Goal: Information Seeking & Learning: Learn about a topic

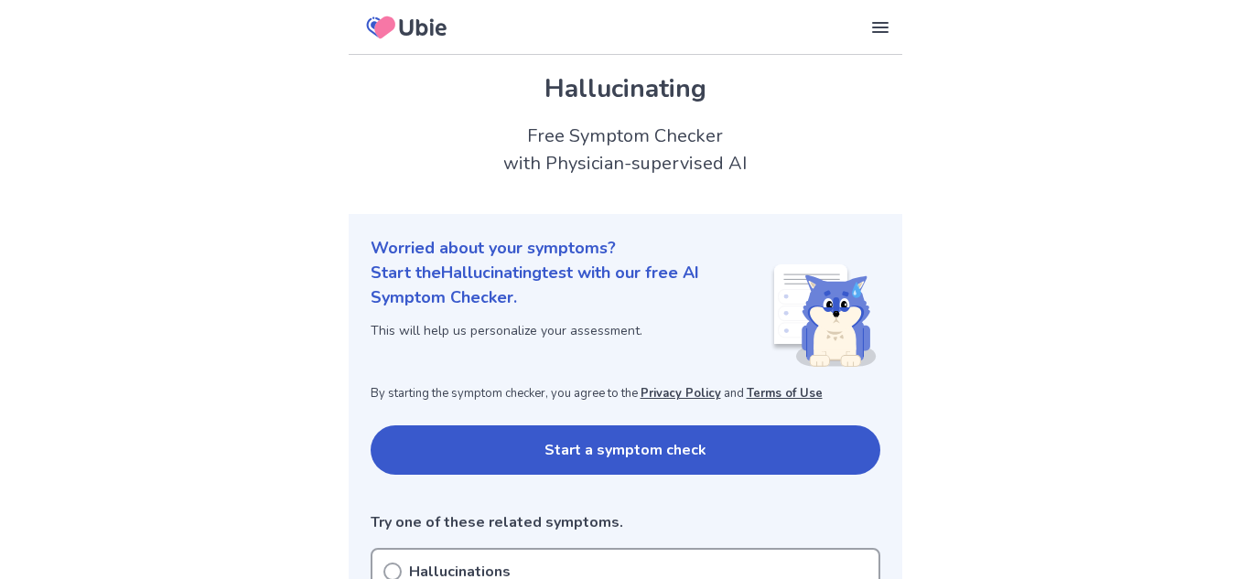
click at [674, 426] on button "Start a symptom check" at bounding box center [626, 450] width 510 height 49
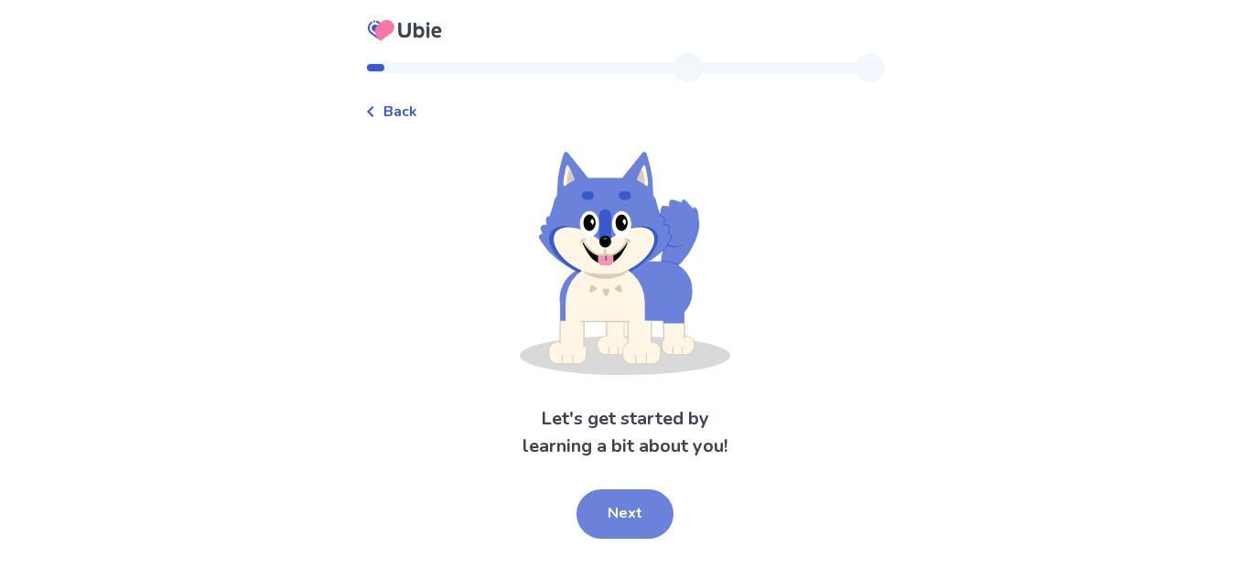
click at [627, 502] on button "Next" at bounding box center [625, 514] width 97 height 49
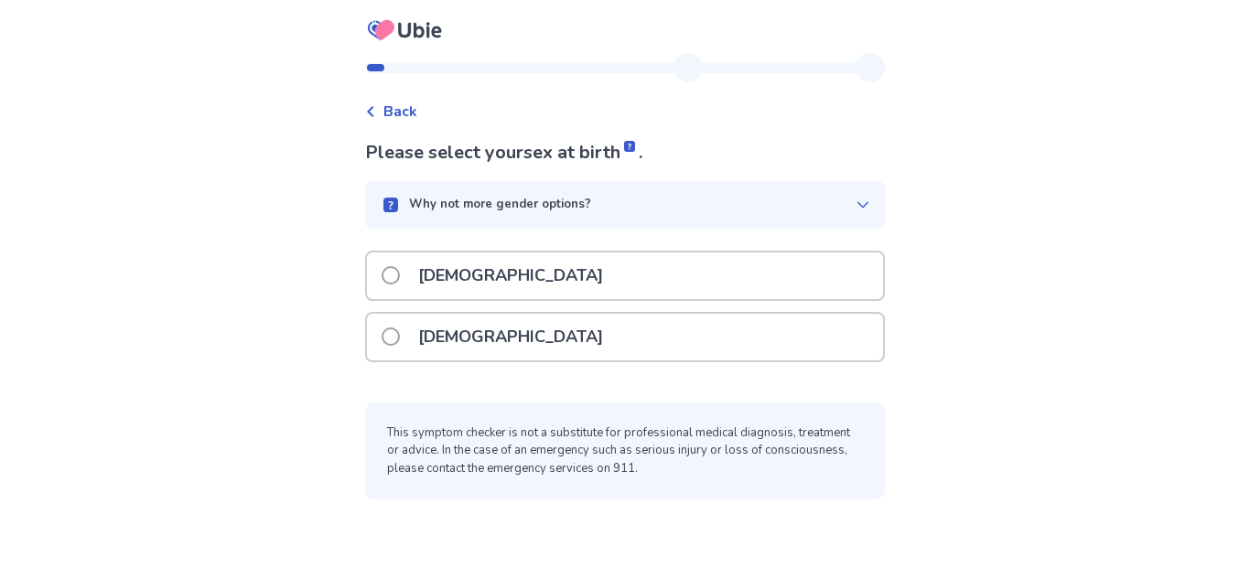
click at [574, 210] on p "Why not more gender options?" at bounding box center [500, 205] width 182 height 18
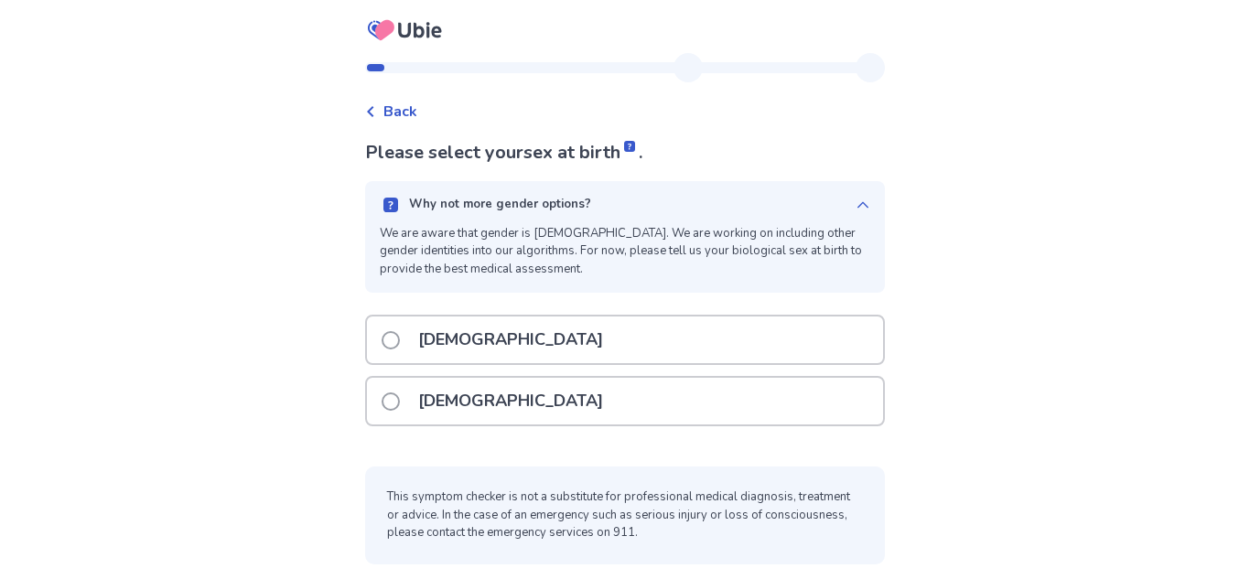
click at [574, 210] on p "Why not more gender options?" at bounding box center [500, 205] width 182 height 18
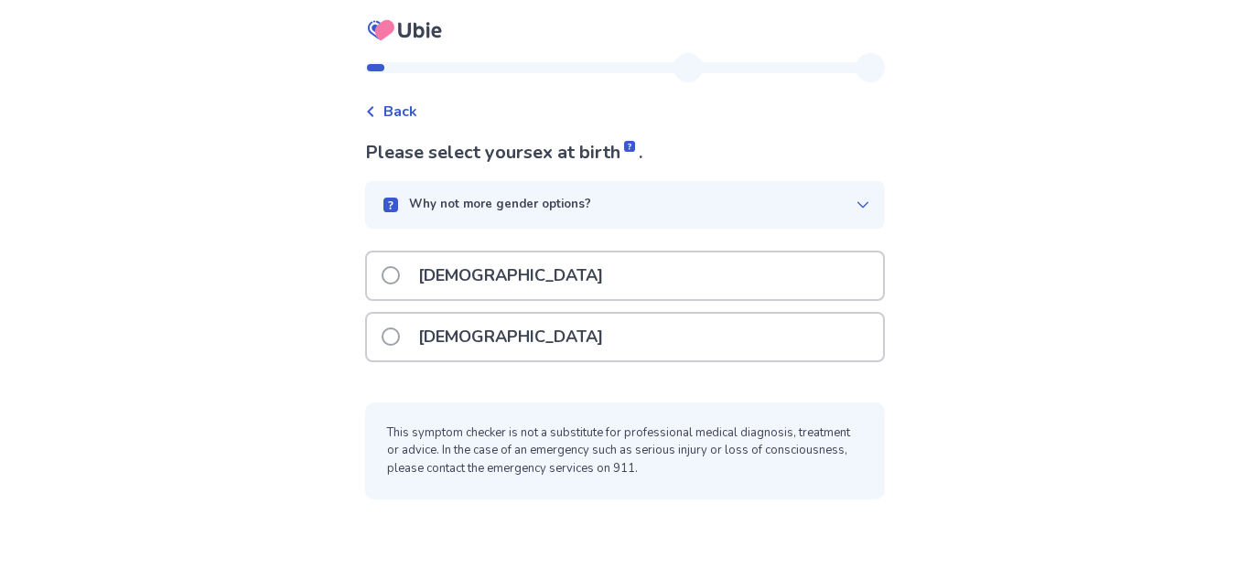
click at [541, 341] on div "[DEMOGRAPHIC_DATA]" at bounding box center [625, 337] width 516 height 47
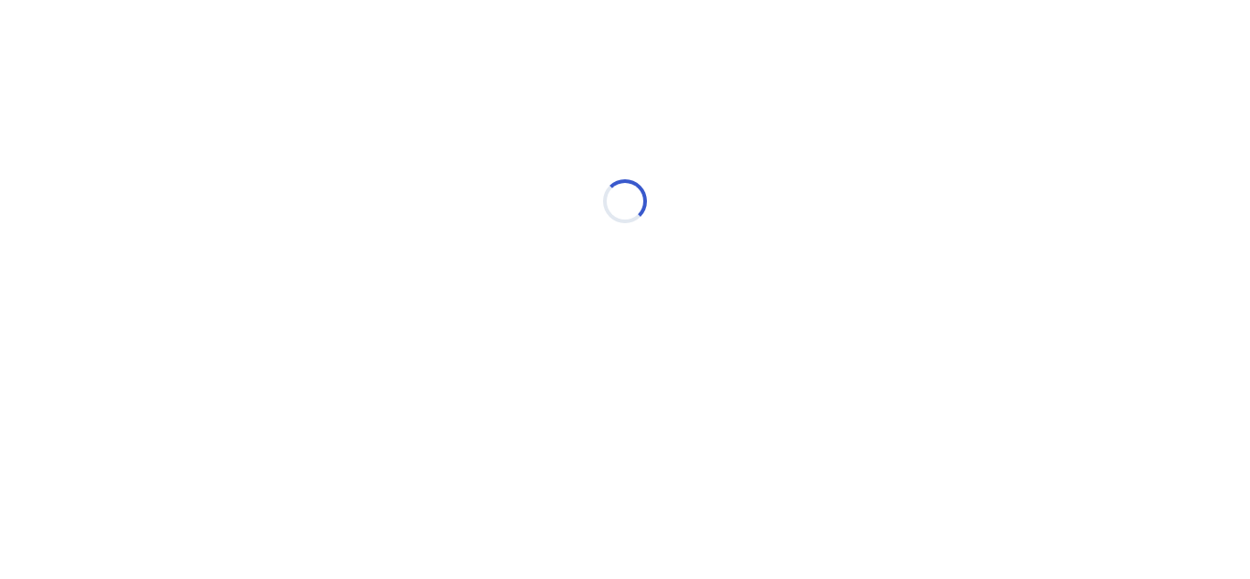
click at [960, 237] on div "Loading..." at bounding box center [625, 201] width 1250 height 366
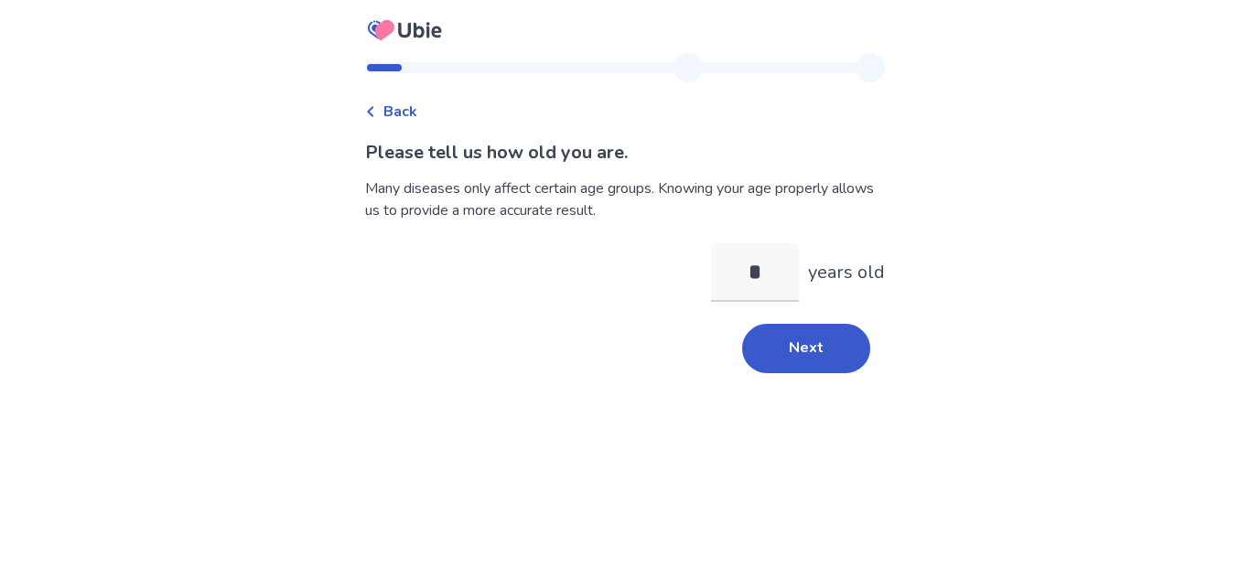
type input "**"
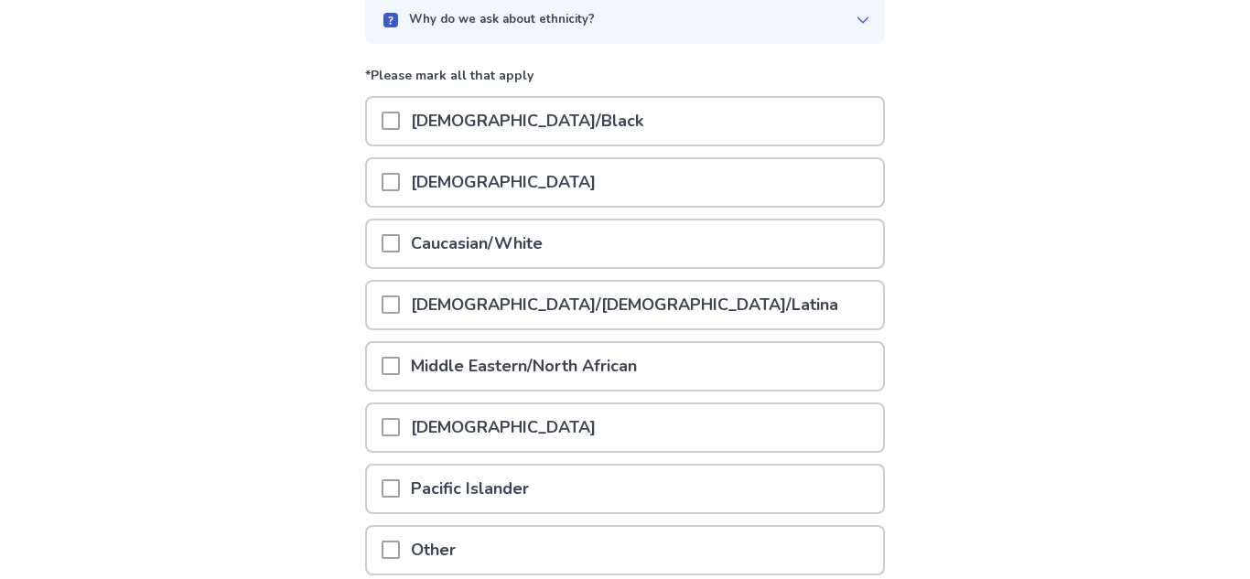
scroll to position [186, 0]
click at [512, 246] on p "Caucasian/White" at bounding box center [477, 243] width 154 height 47
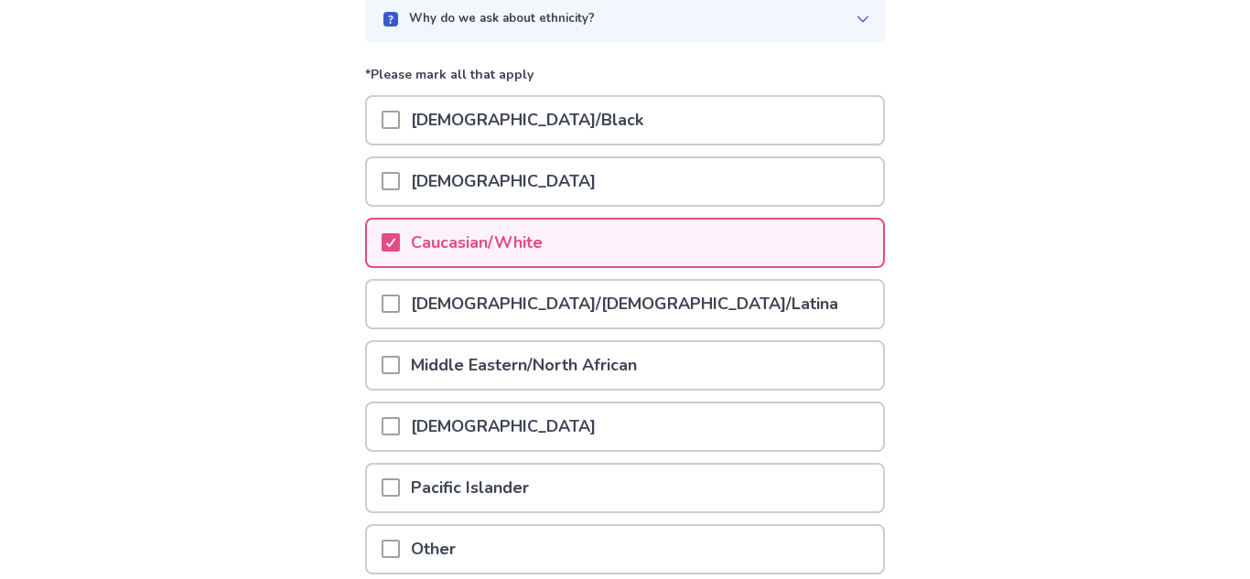
scroll to position [344, 0]
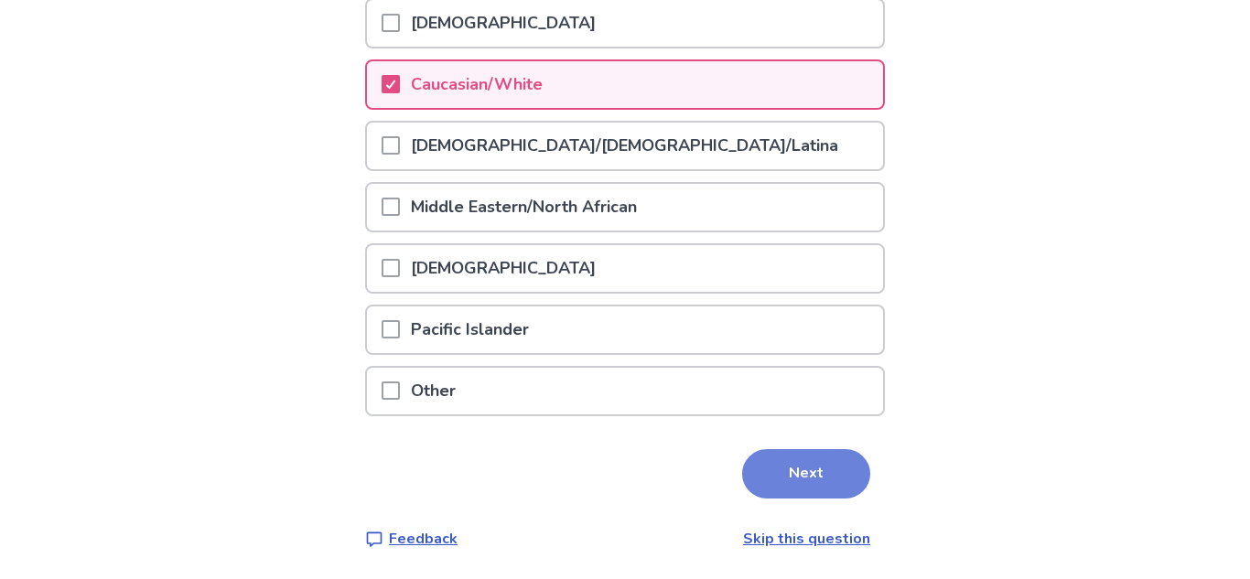
click at [745, 459] on button "Next" at bounding box center [806, 473] width 128 height 49
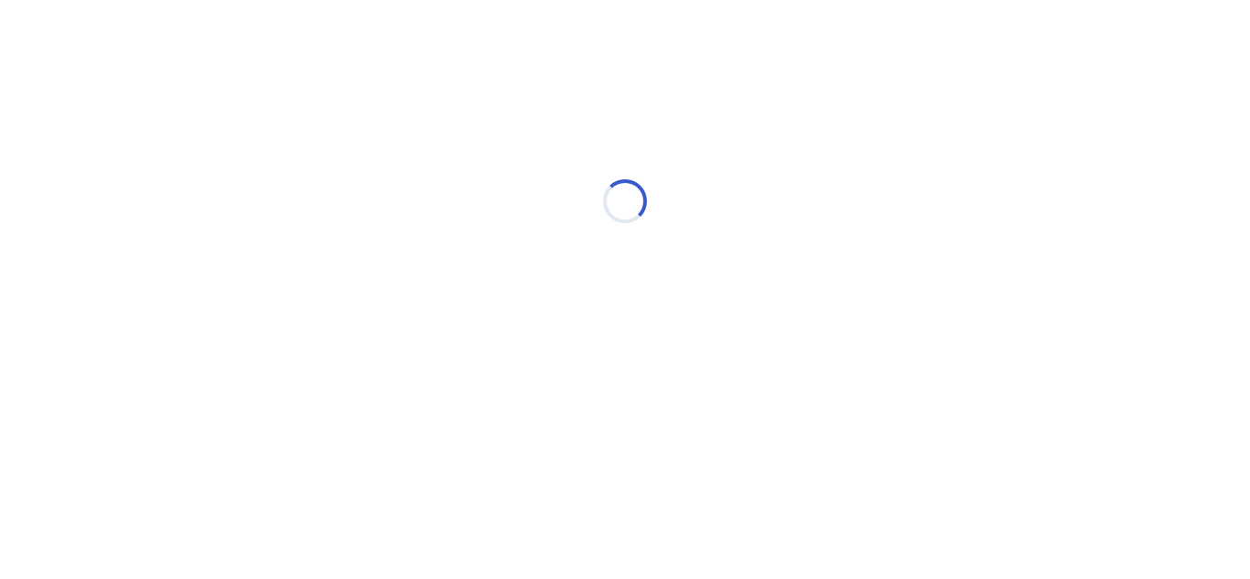
scroll to position [0, 0]
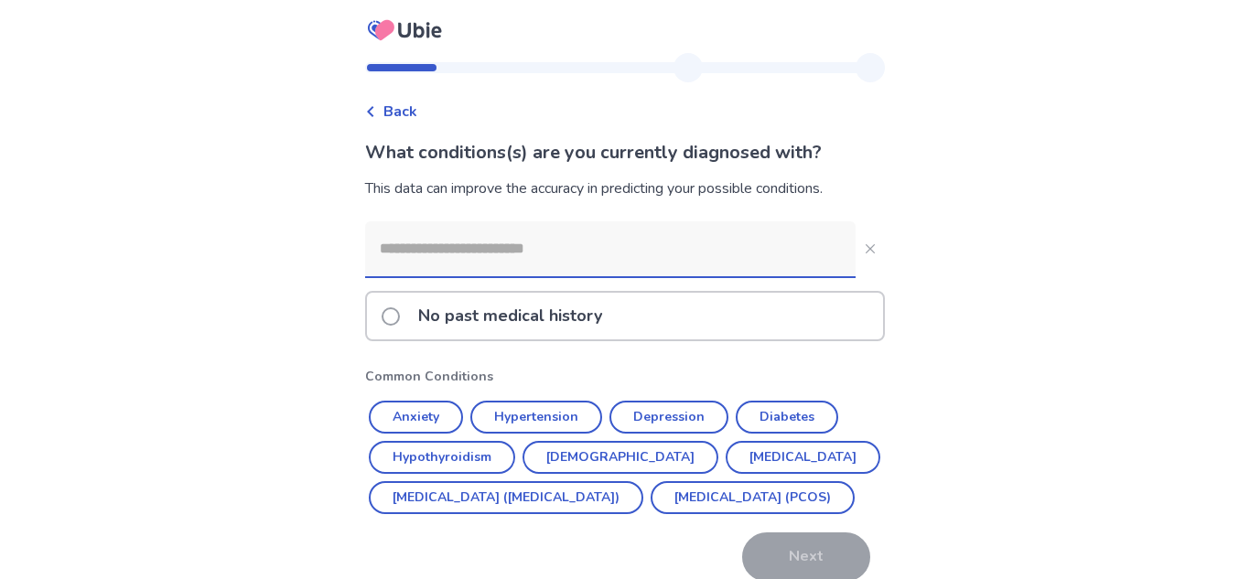
click at [777, 260] on input at bounding box center [610, 248] width 491 height 55
click at [676, 423] on button "Depression" at bounding box center [668, 417] width 119 height 33
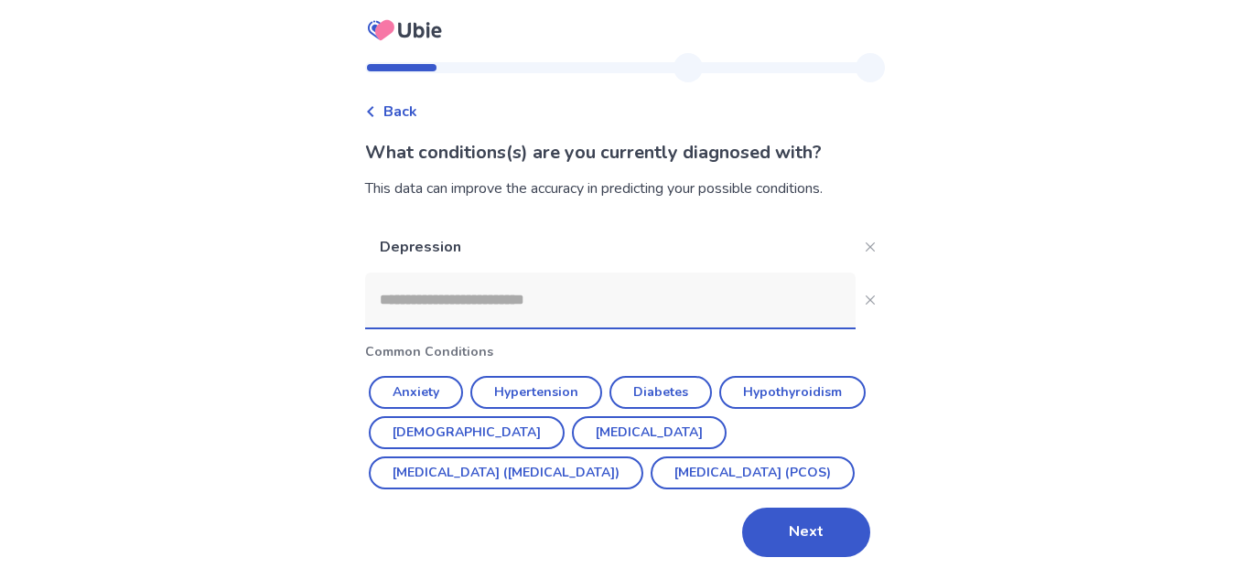
click at [484, 307] on input at bounding box center [610, 300] width 491 height 55
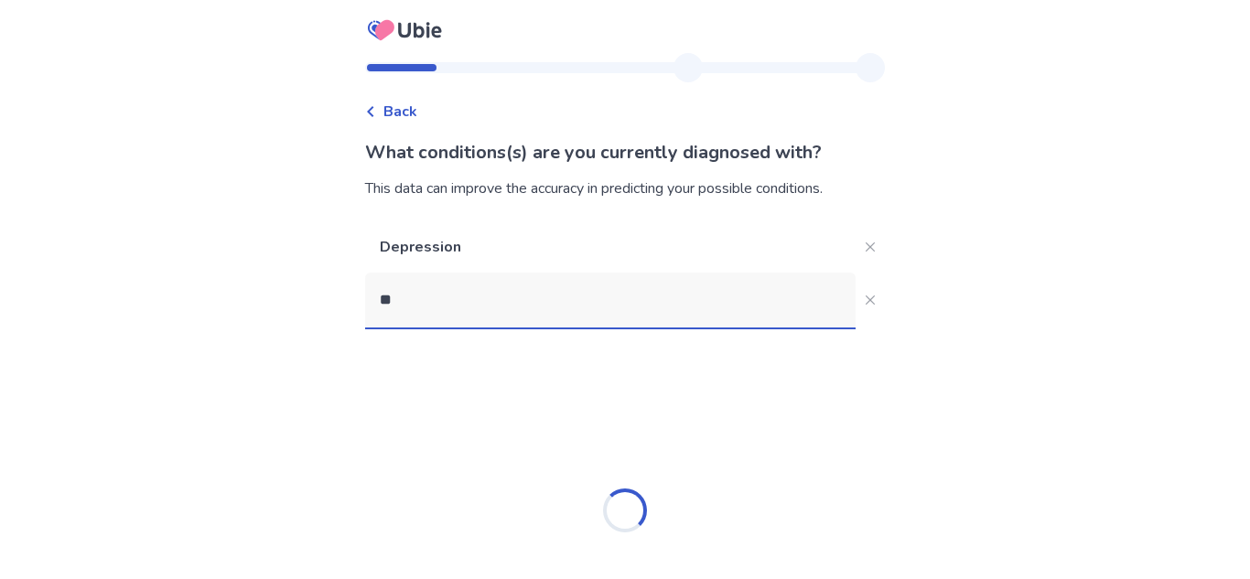
type input "*"
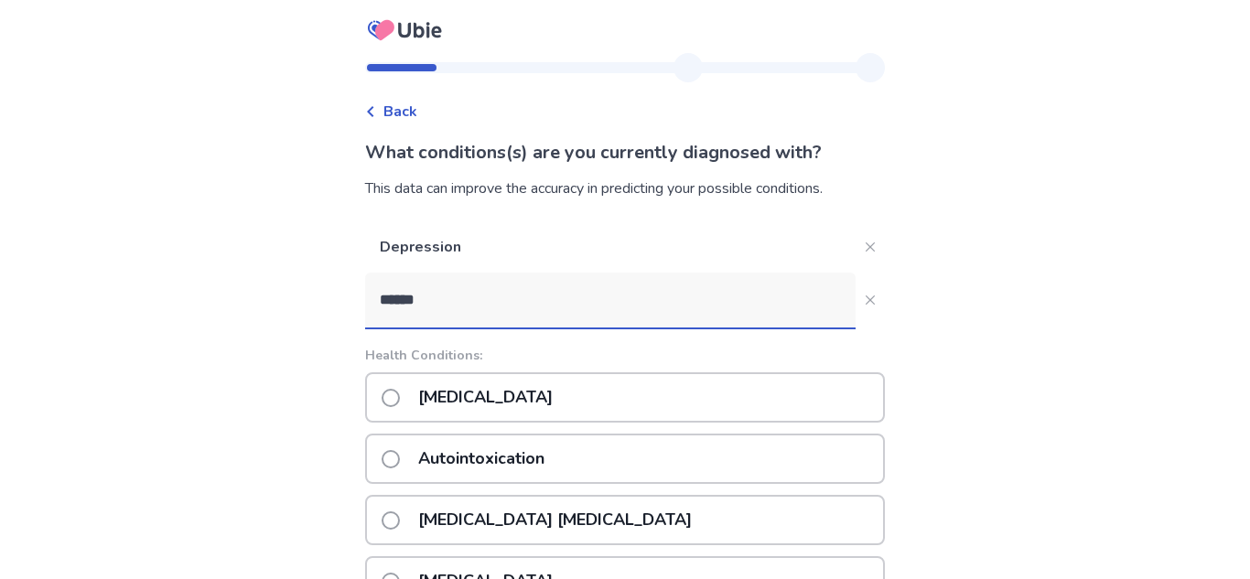
type input "******"
click at [517, 413] on div "Autism" at bounding box center [625, 397] width 520 height 50
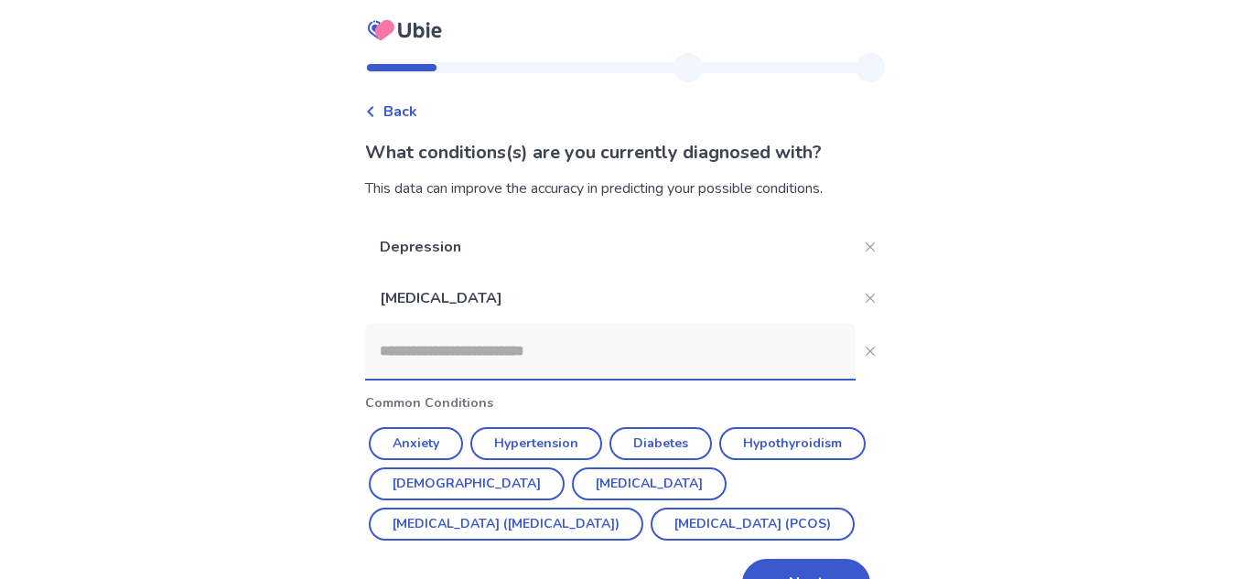
click at [561, 338] on input at bounding box center [610, 351] width 491 height 55
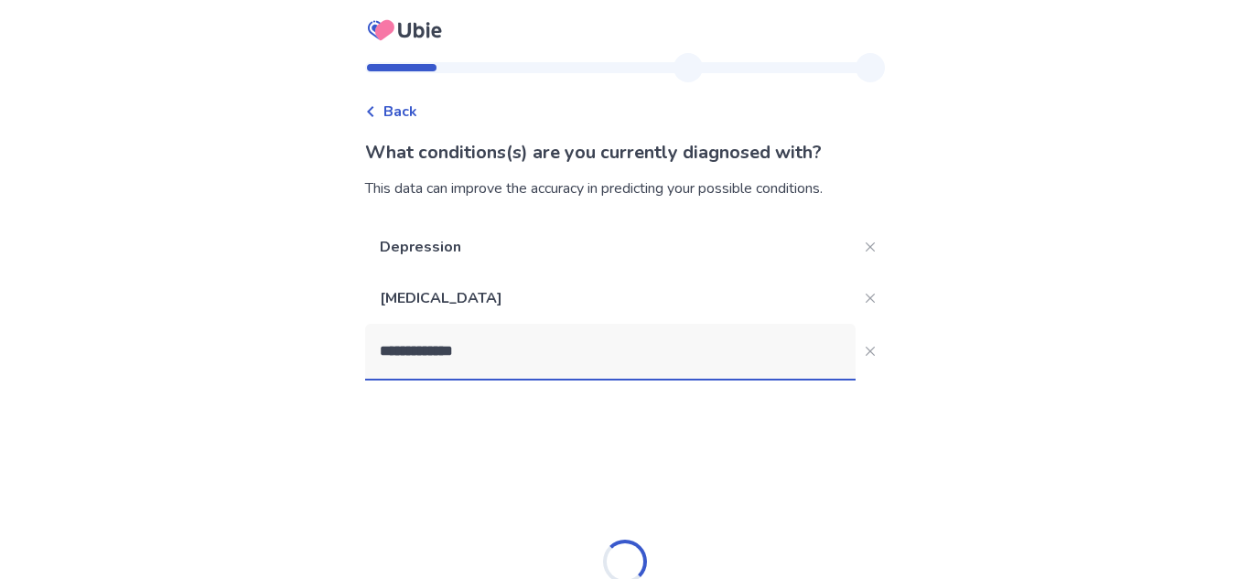
type input "**********"
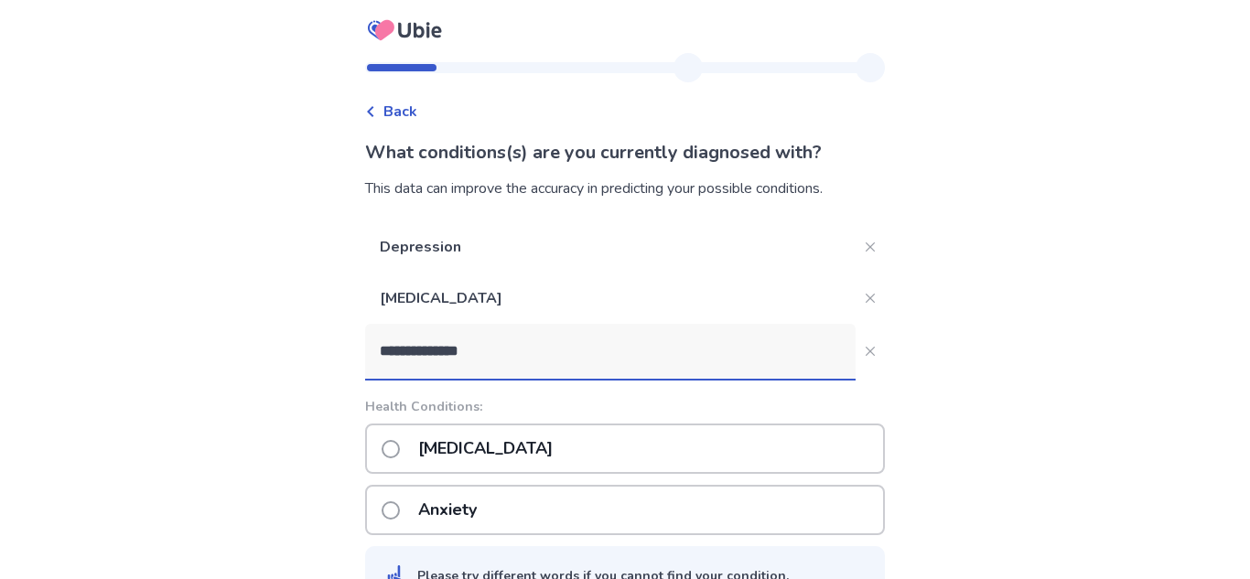
click at [564, 456] on p "Social anxiety disorder" at bounding box center [485, 449] width 156 height 47
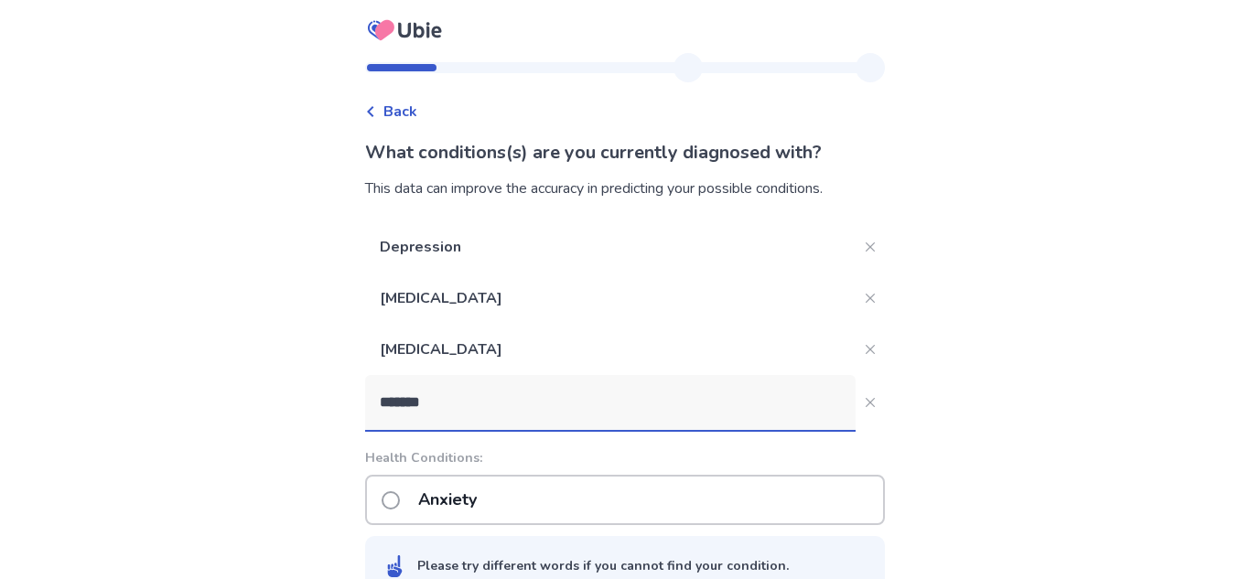
type input "*******"
click at [523, 493] on div "Anxiety" at bounding box center [625, 500] width 520 height 50
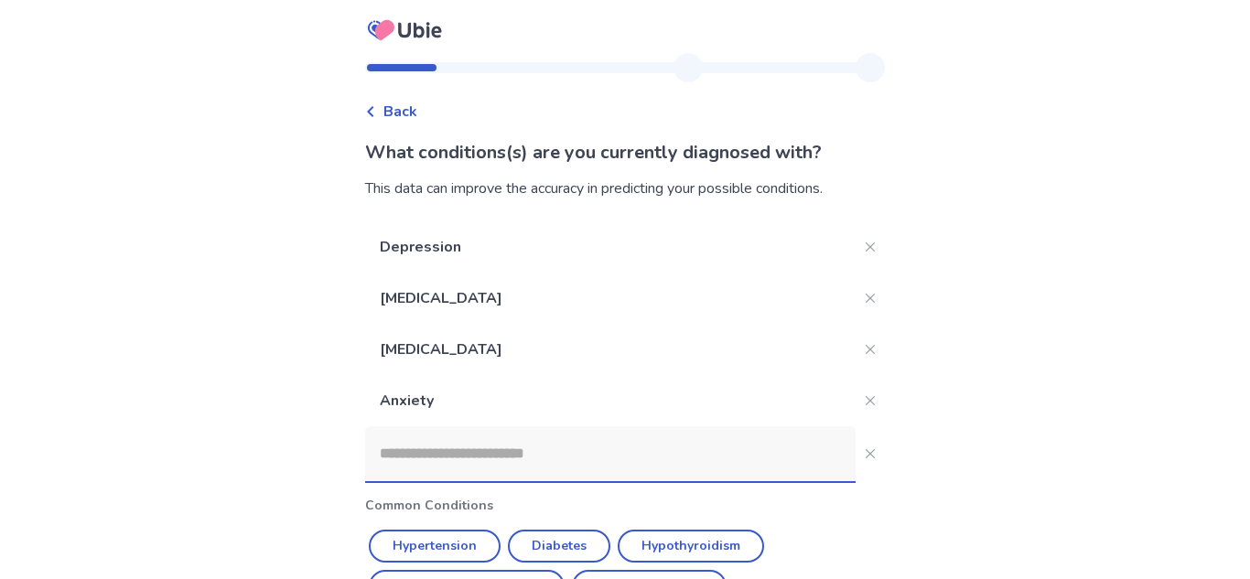
click at [549, 464] on input at bounding box center [610, 453] width 491 height 55
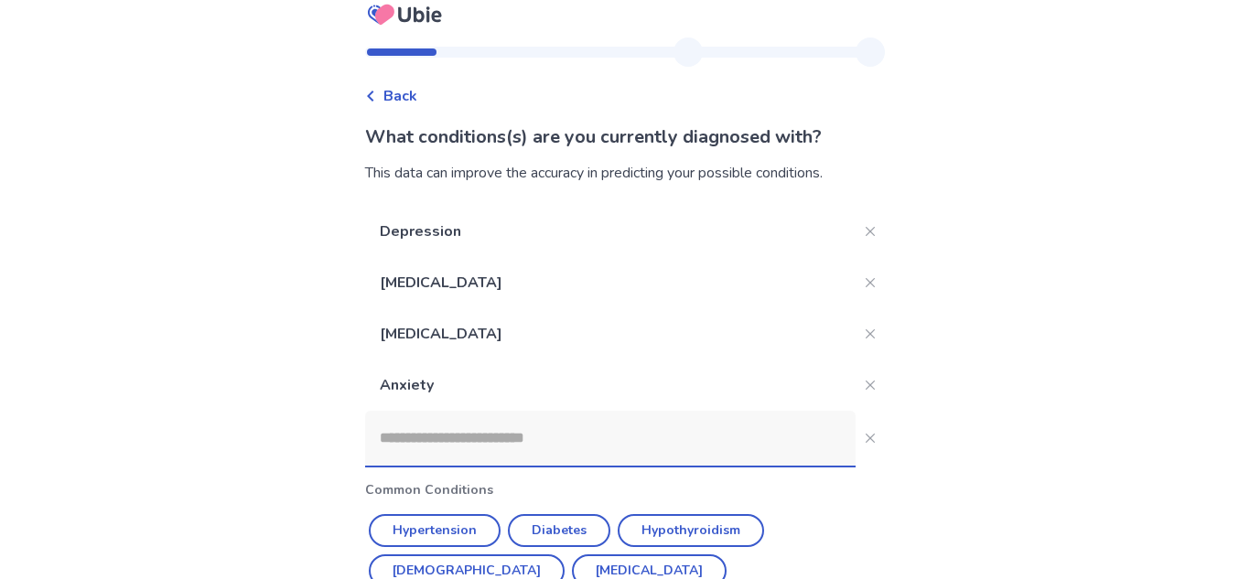
scroll to position [10, 0]
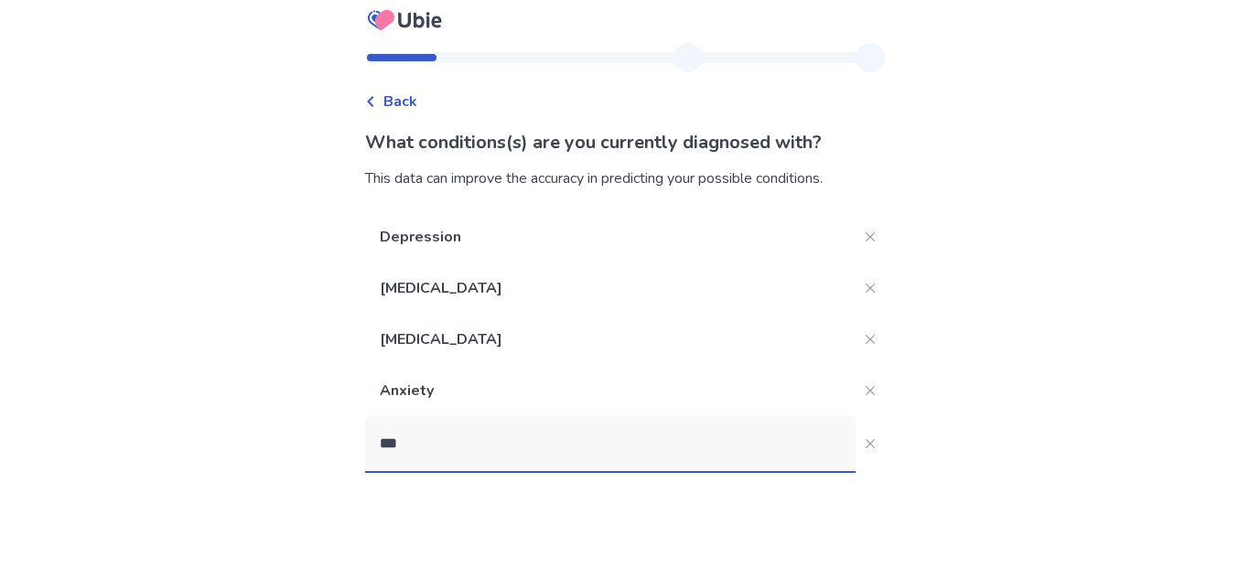
type input "****"
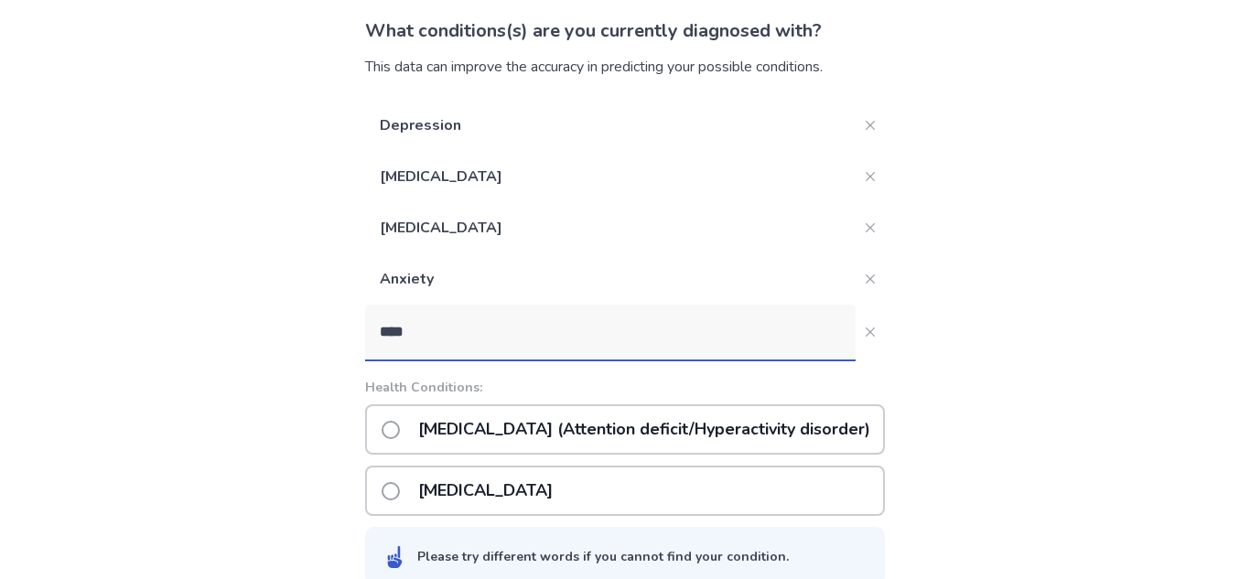
scroll to position [124, 0]
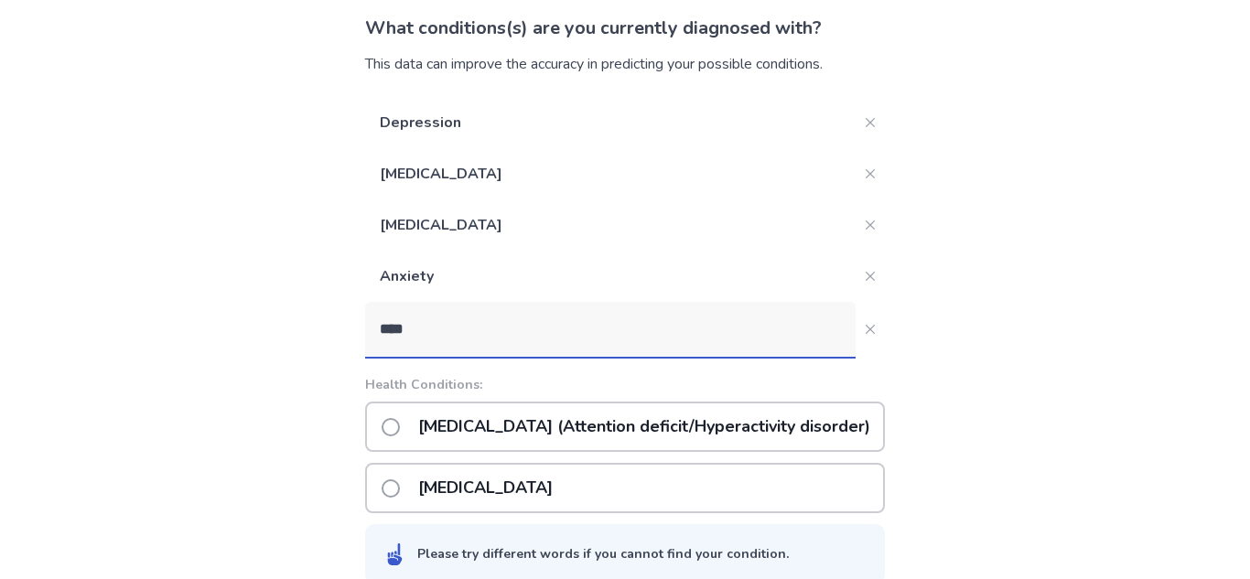
click at [631, 419] on p "ADHD (Attention deficit/Hyperactivity disorder)" at bounding box center [644, 427] width 474 height 47
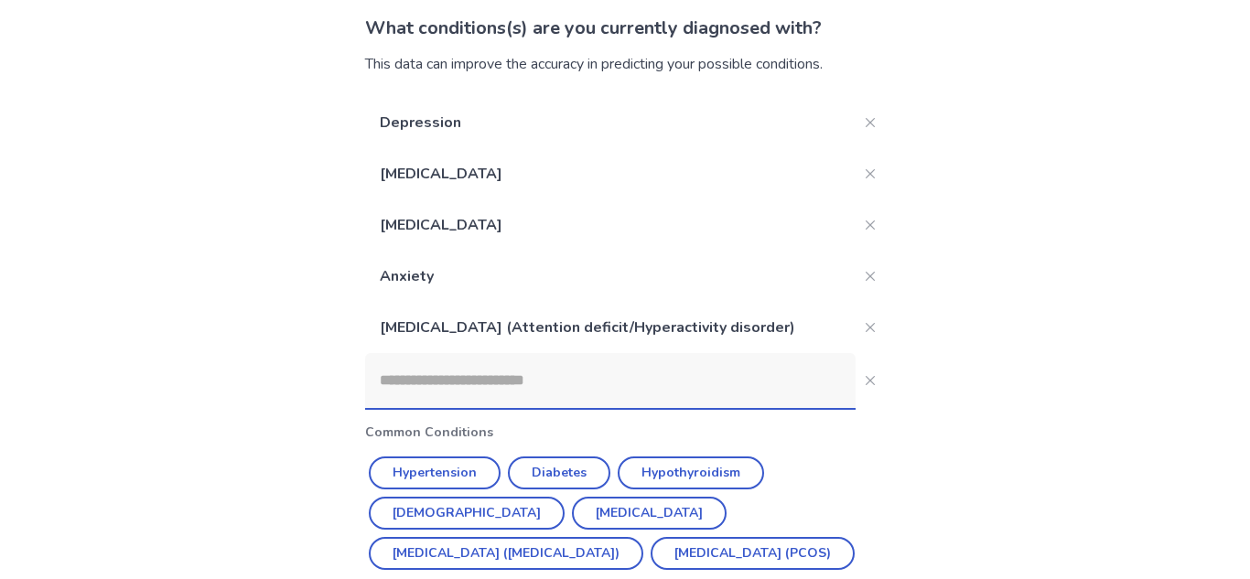
click at [605, 359] on input at bounding box center [610, 380] width 491 height 55
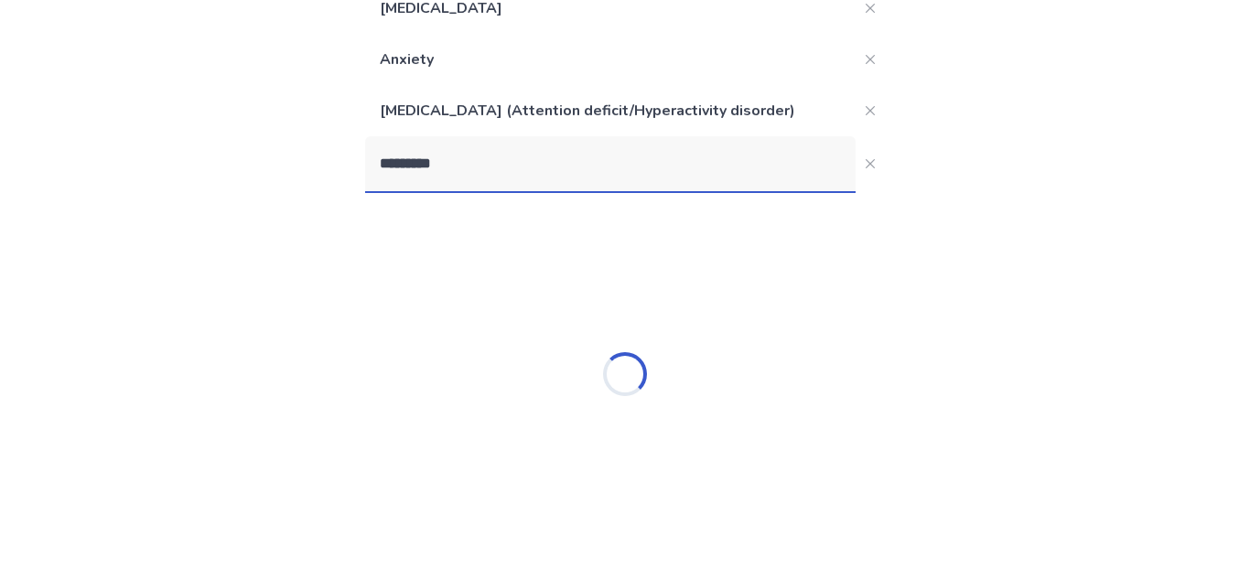
scroll to position [341, 0]
type input "**********"
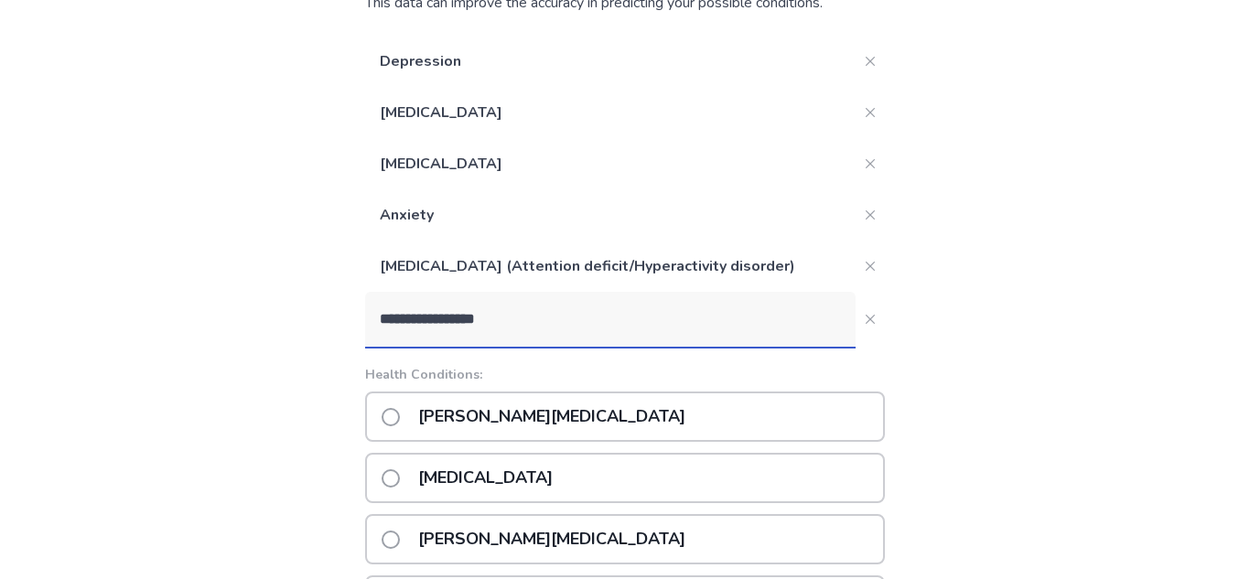
scroll to position [188, 0]
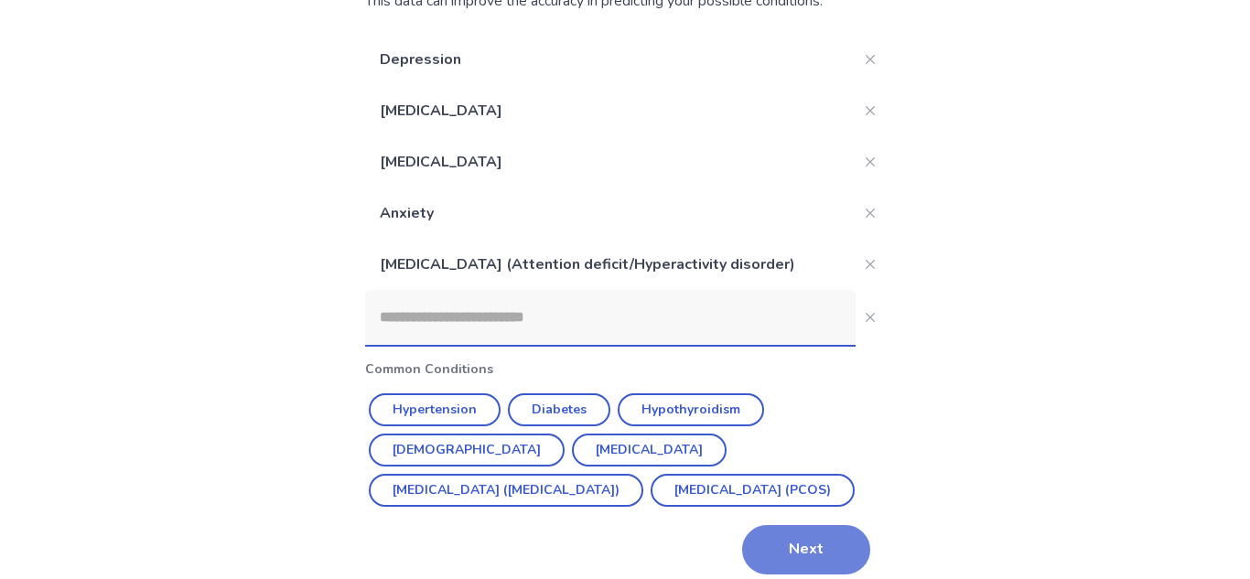
click at [804, 552] on button "Next" at bounding box center [806, 549] width 128 height 49
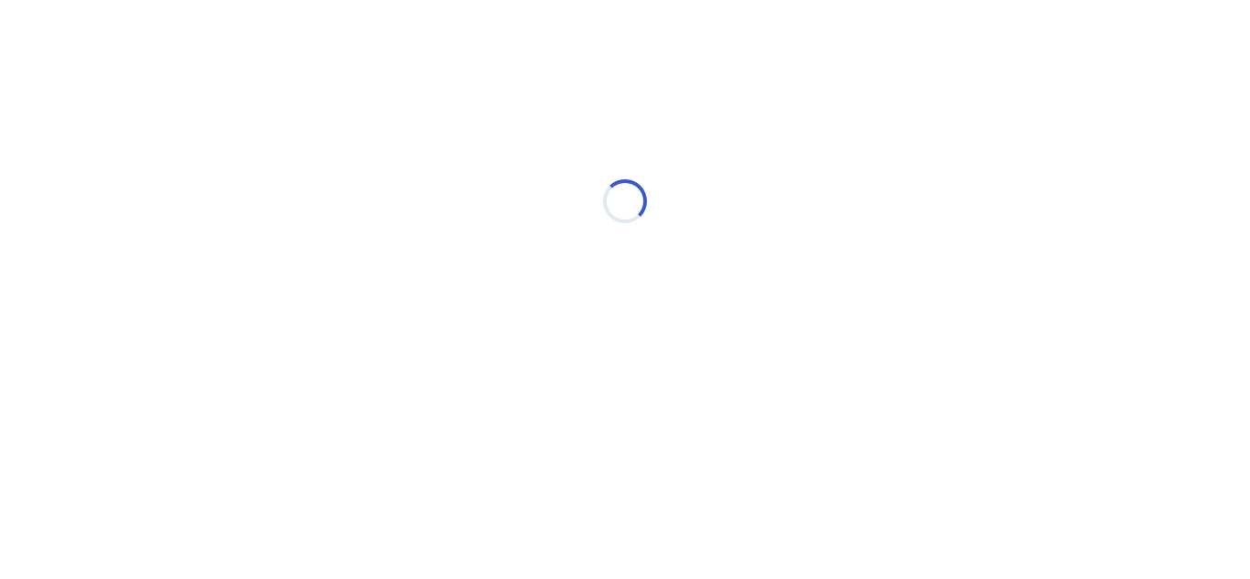
scroll to position [0, 0]
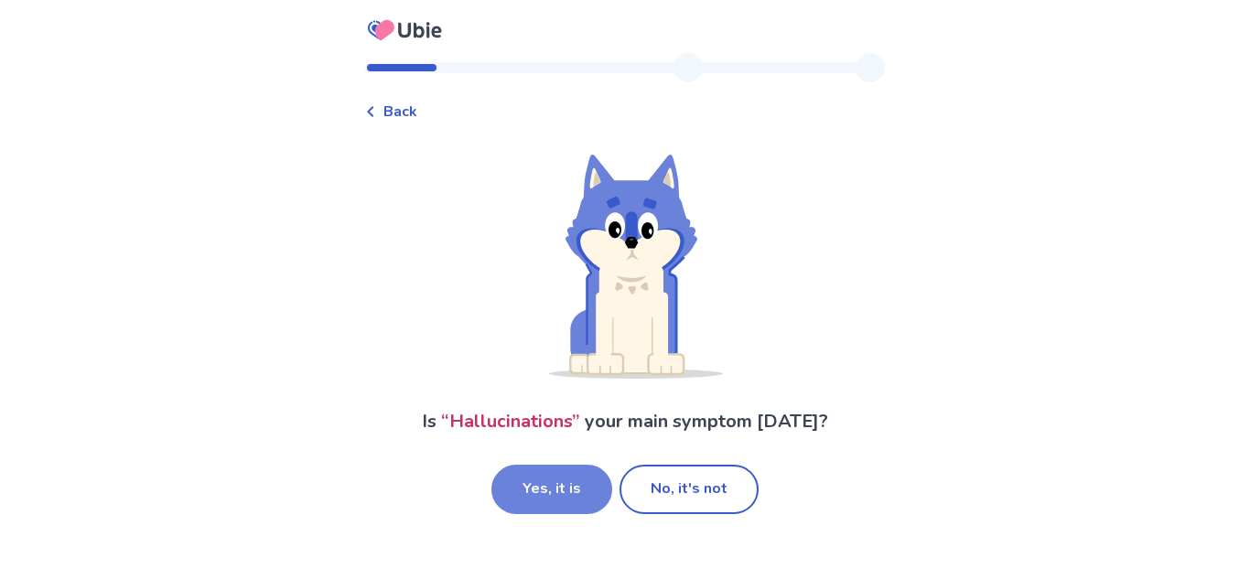
click at [577, 478] on button "Yes, it is" at bounding box center [551, 489] width 121 height 49
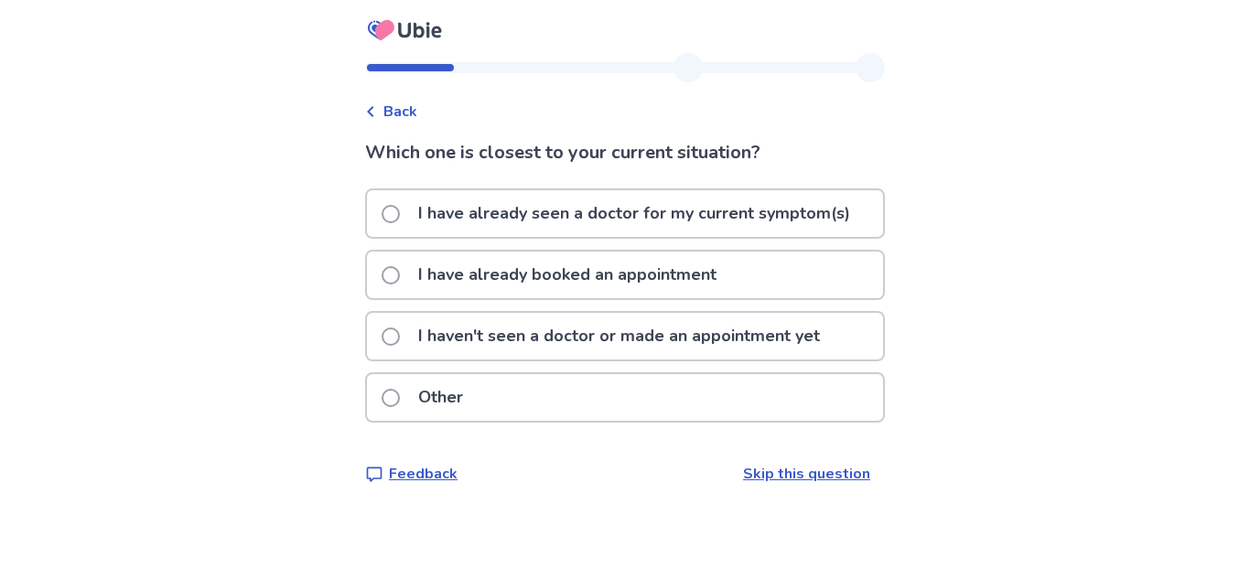
click at [620, 334] on p "I haven't seen a doctor or made an appointment yet" at bounding box center [619, 336] width 424 height 47
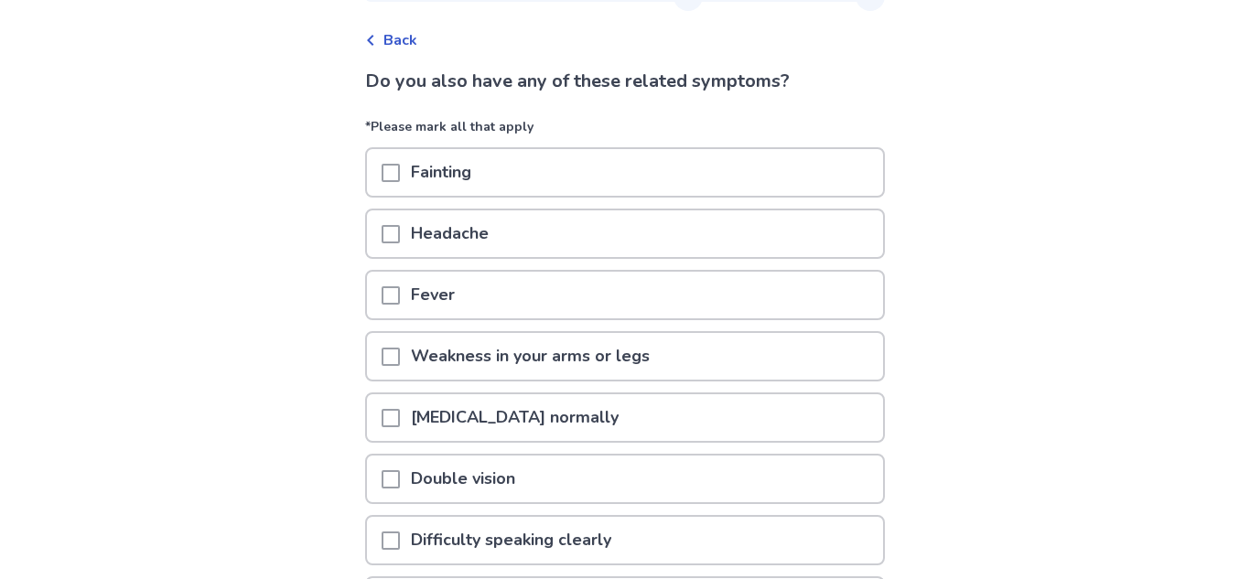
scroll to position [80, 0]
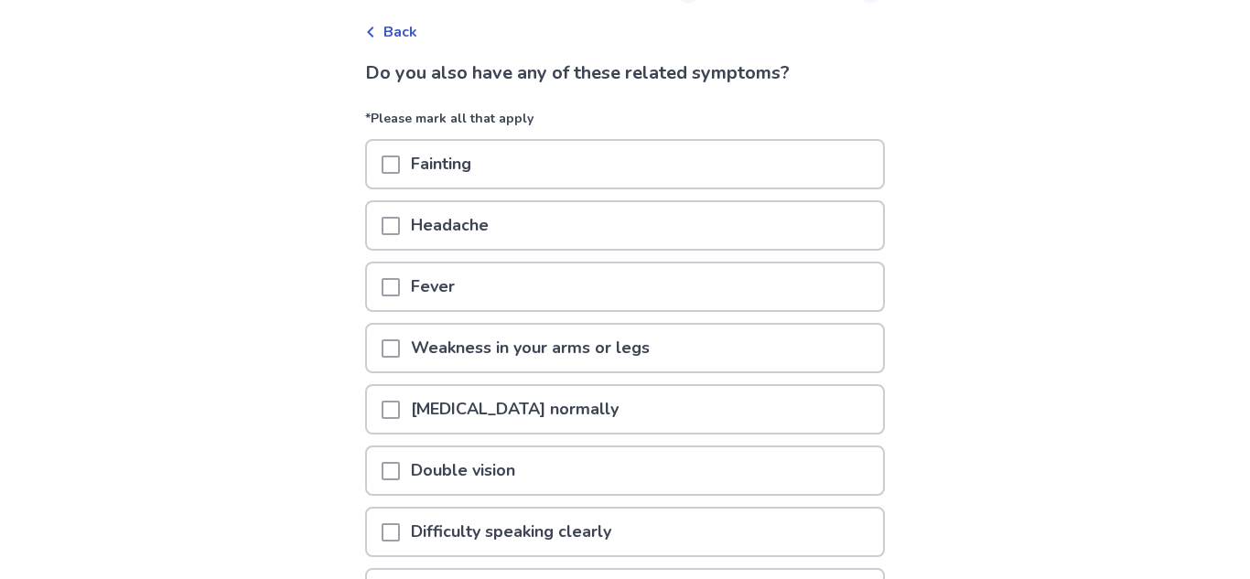
click at [678, 214] on div "Headache" at bounding box center [625, 225] width 516 height 47
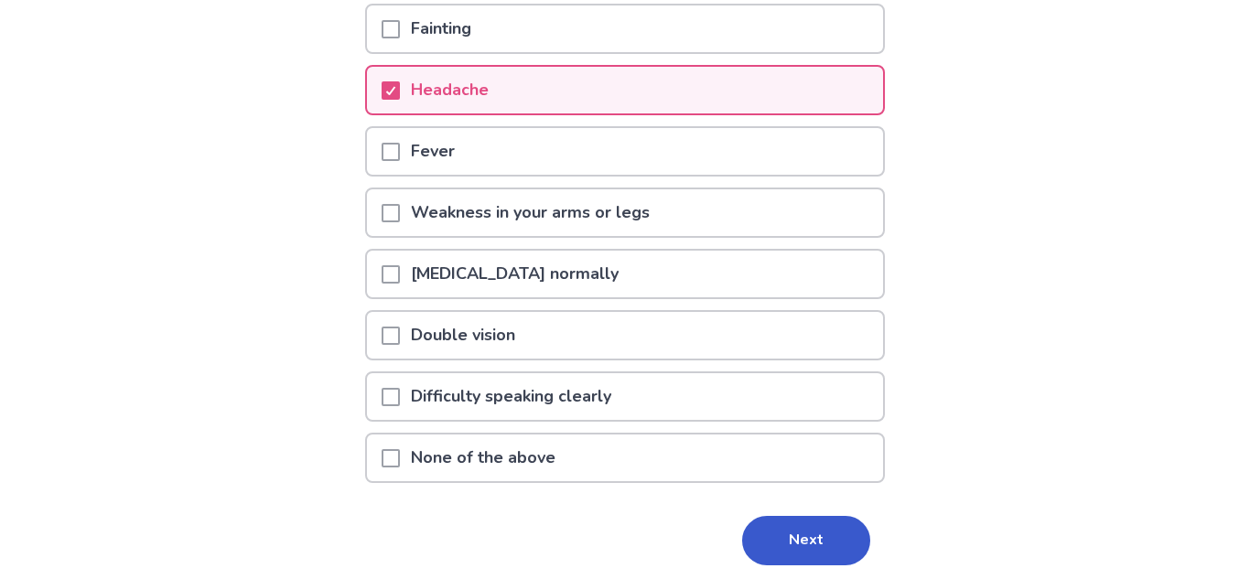
scroll to position [216, 0]
click at [784, 552] on button "Next" at bounding box center [806, 539] width 128 height 49
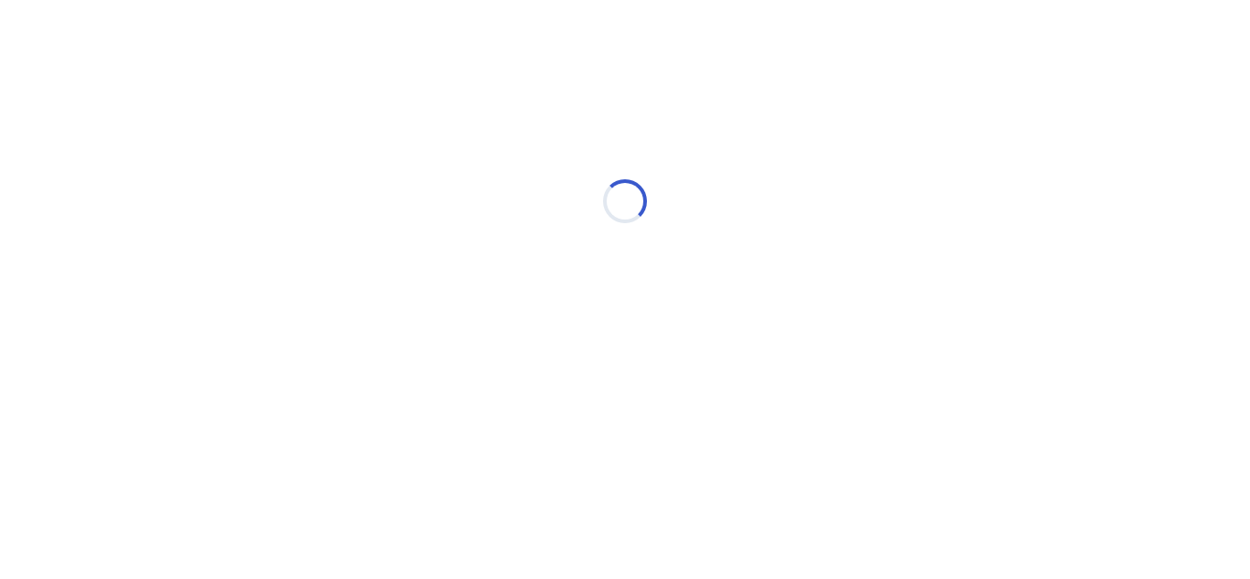
select select "*"
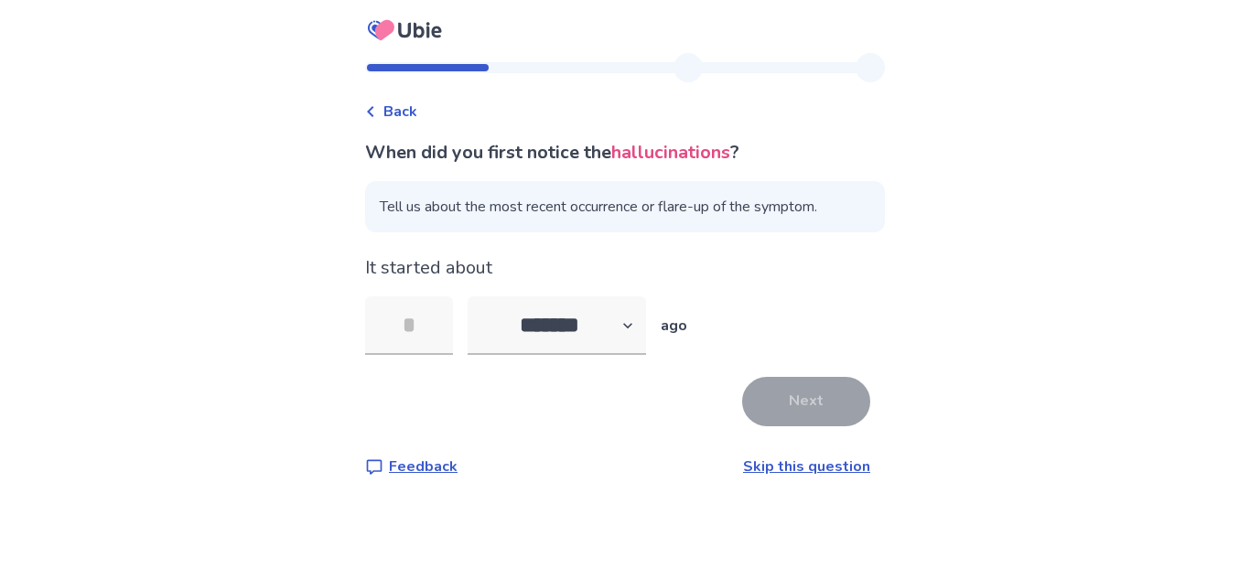
type input "*"
type input "**"
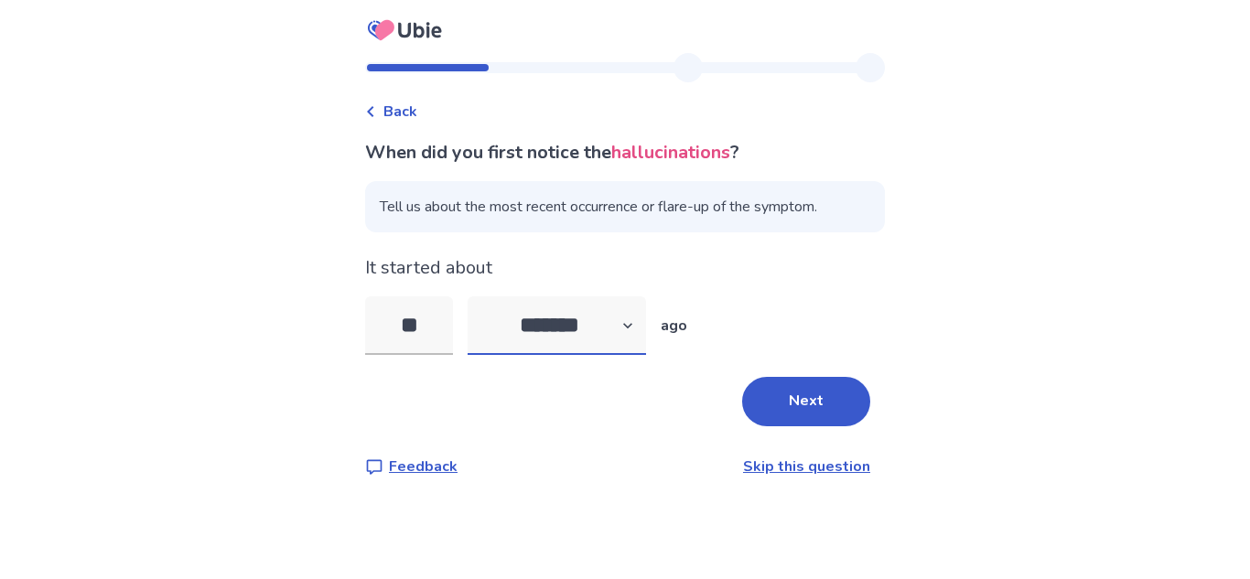
click at [615, 314] on select "******* ****** ******* ******** *******" at bounding box center [557, 326] width 178 height 59
click at [622, 324] on select "******* ****** ******* ******** *******" at bounding box center [557, 326] width 178 height 59
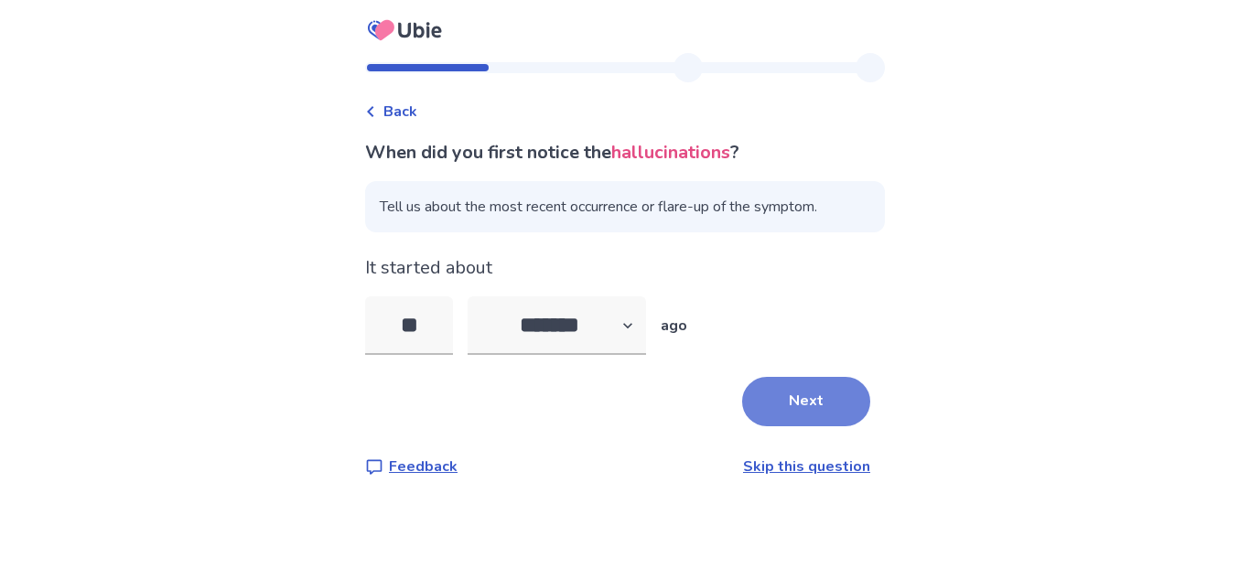
click at [765, 408] on button "Next" at bounding box center [806, 401] width 128 height 49
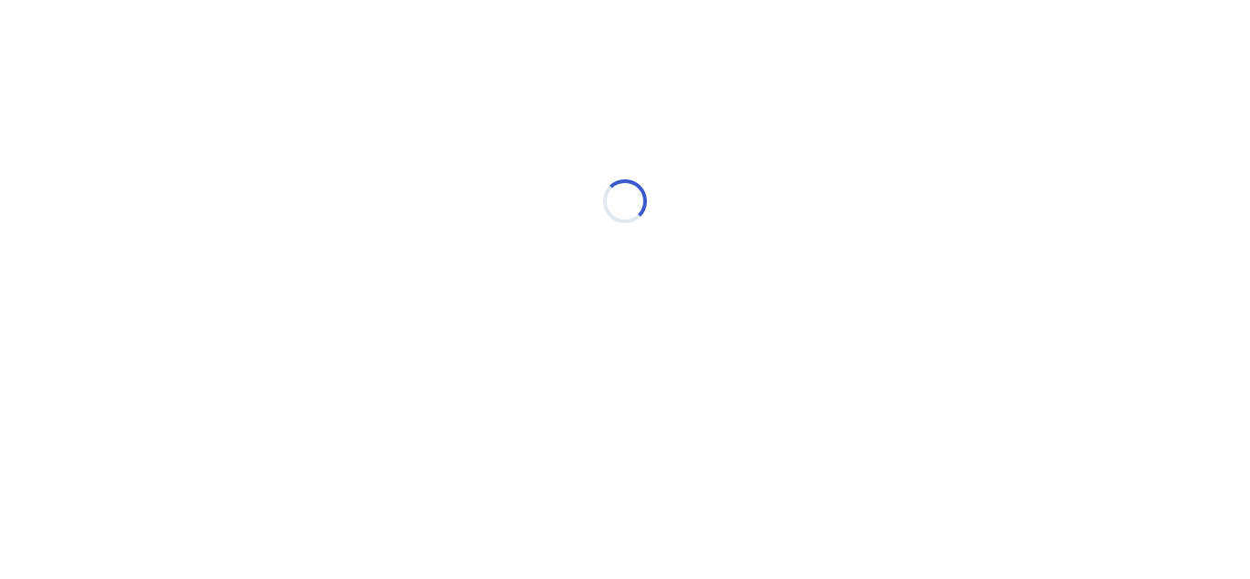
select select "*"
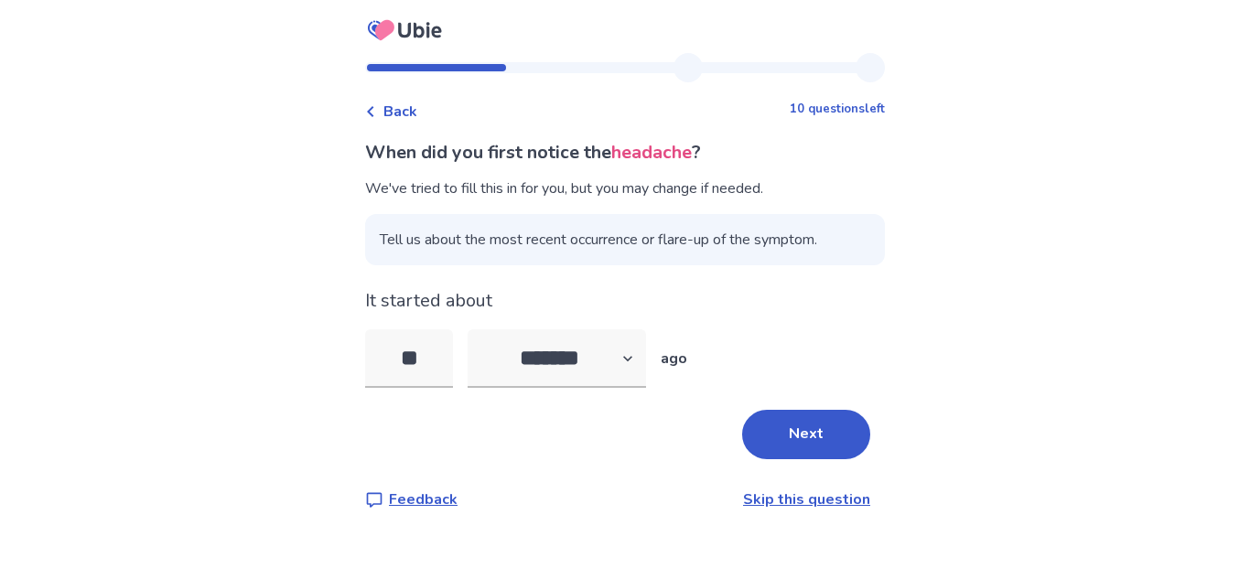
type input "*"
click at [591, 316] on div "It started about * ******* ****** ******* ******** ******* ago" at bounding box center [625, 337] width 520 height 101
click at [613, 377] on select "******* ****** ******* ******** *******" at bounding box center [557, 358] width 178 height 59
select select "*"
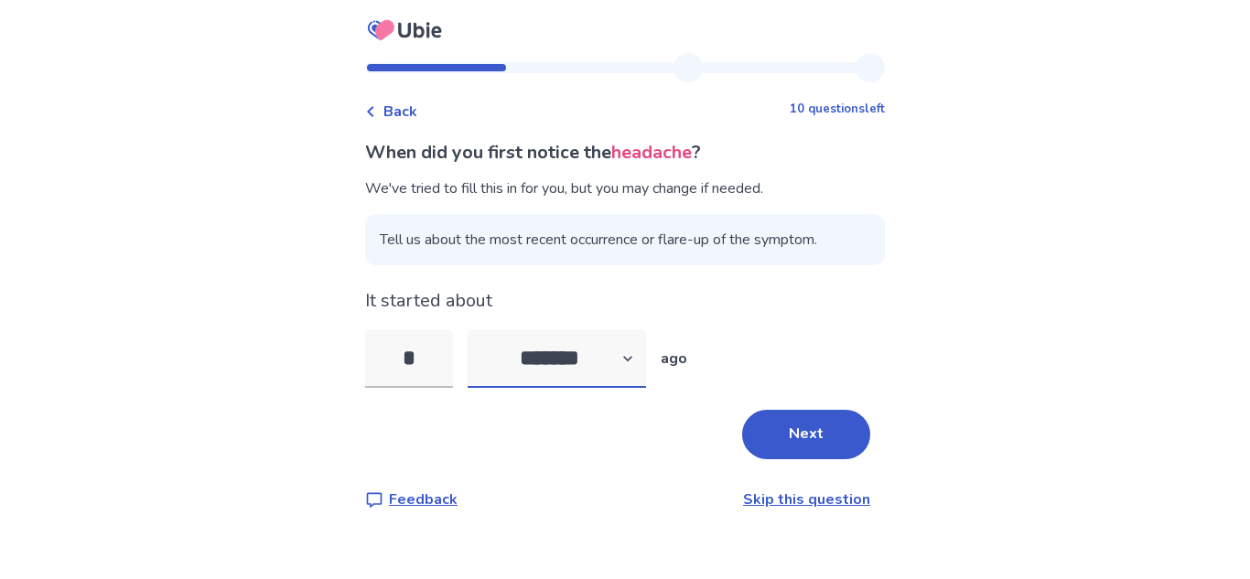
click at [479, 329] on select "******* ****** ******* ******** *******" at bounding box center [557, 358] width 178 height 59
click at [433, 366] on input "*" at bounding box center [409, 358] width 88 height 59
type input "*"
click at [806, 432] on button "Next" at bounding box center [806, 434] width 128 height 49
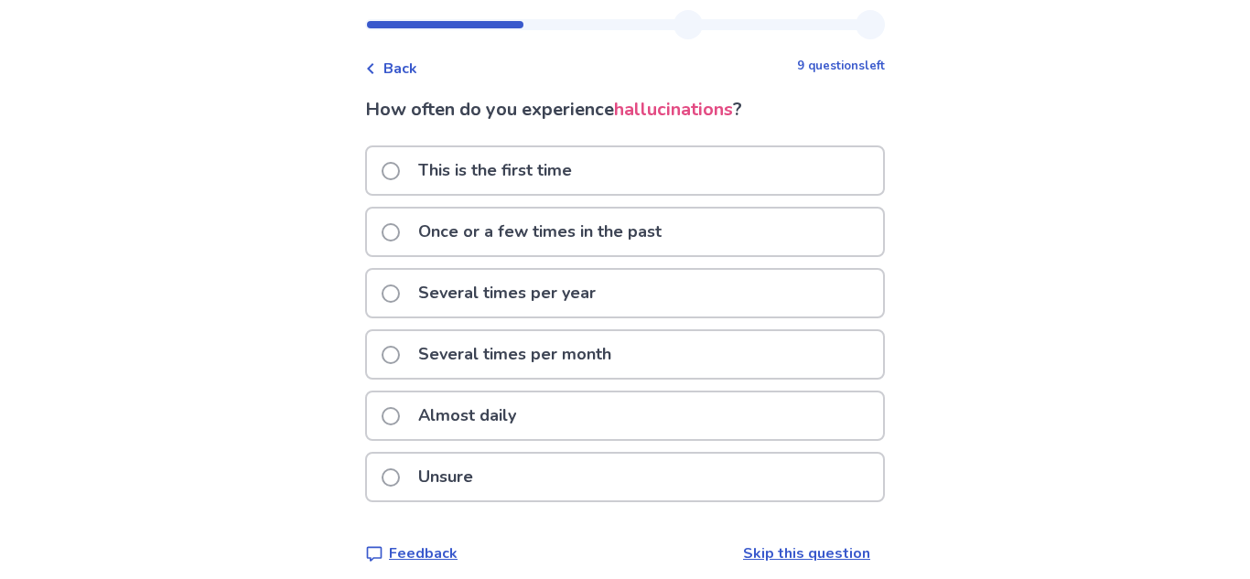
scroll to position [49, 0]
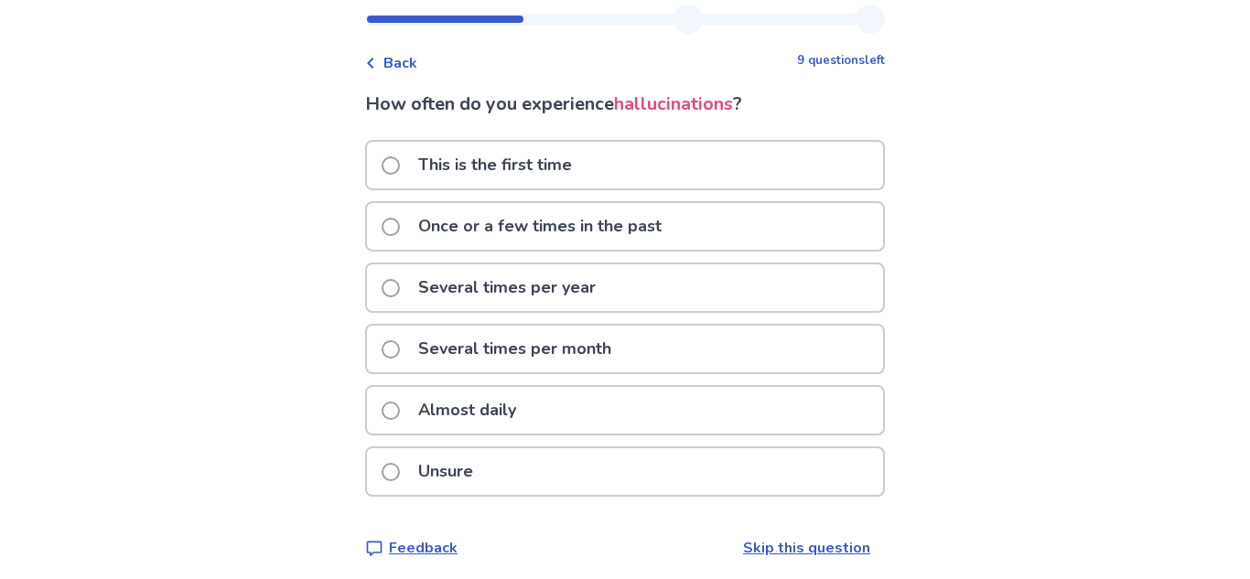
click at [564, 466] on div "Unsure" at bounding box center [625, 471] width 516 height 47
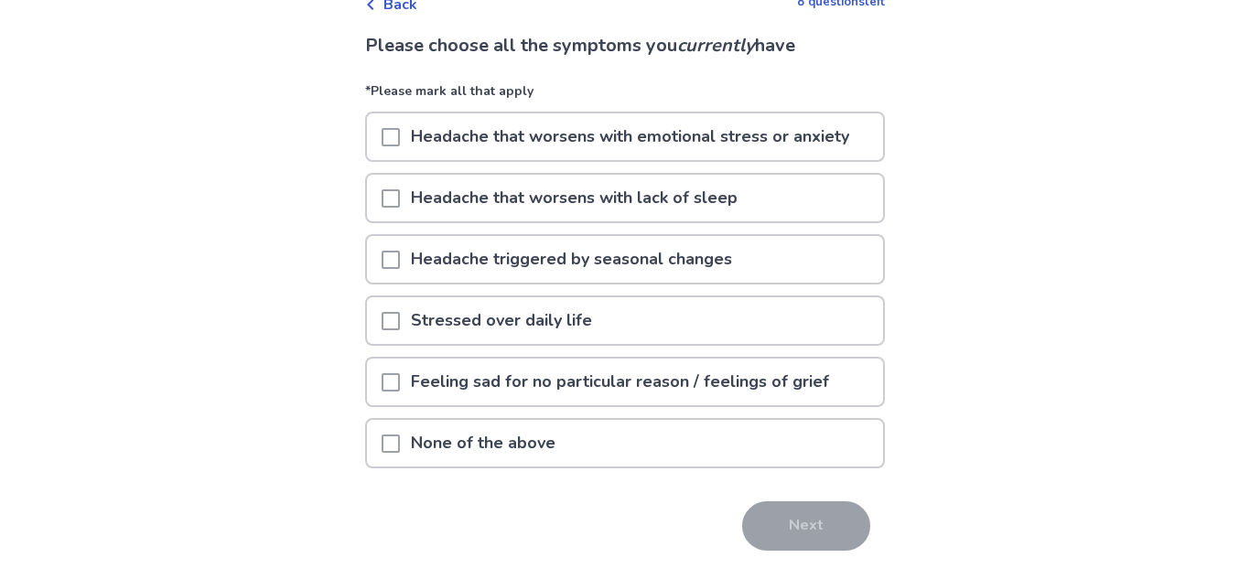
scroll to position [109, 0]
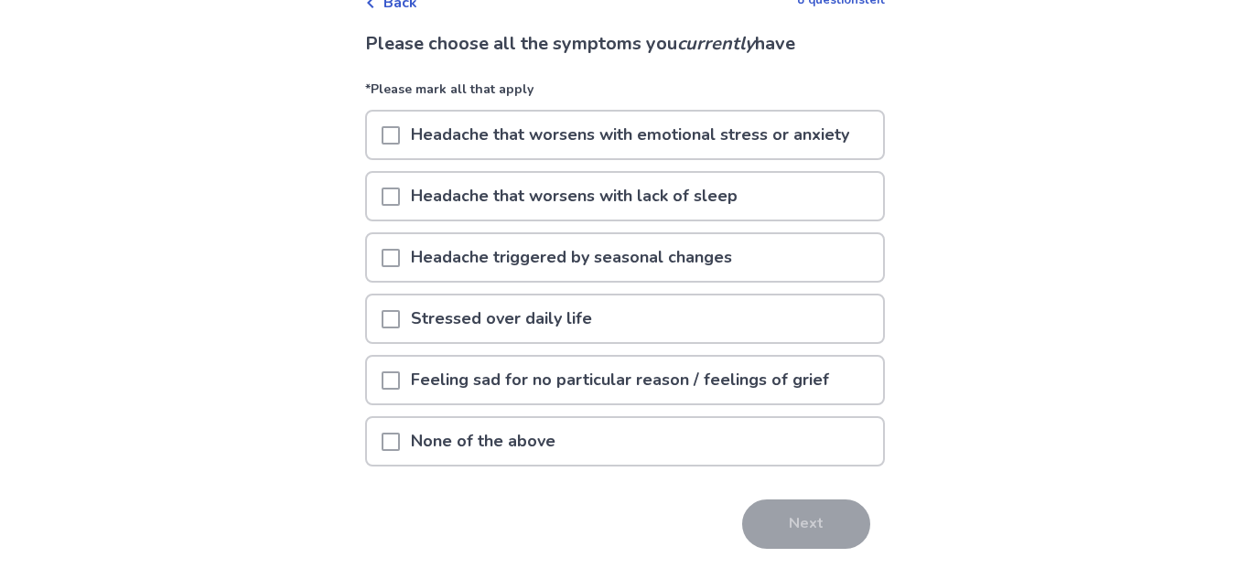
click at [739, 126] on p "Headache that worsens with emotional stress or anxiety" at bounding box center [630, 135] width 460 height 47
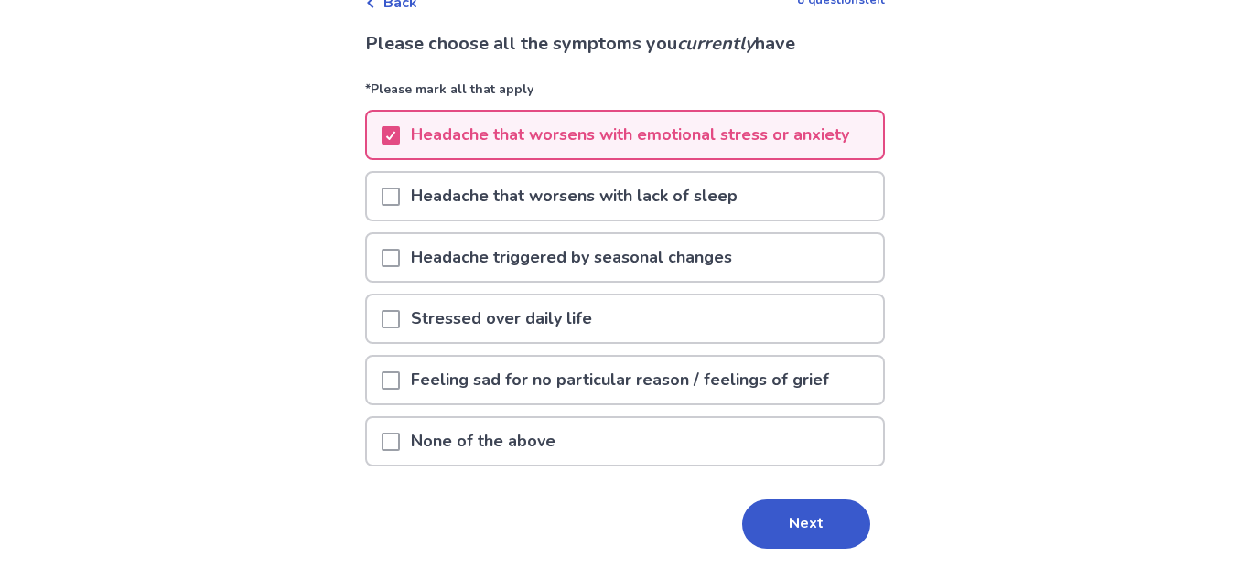
click at [743, 183] on p "Headache that worsens with lack of sleep" at bounding box center [574, 196] width 349 height 47
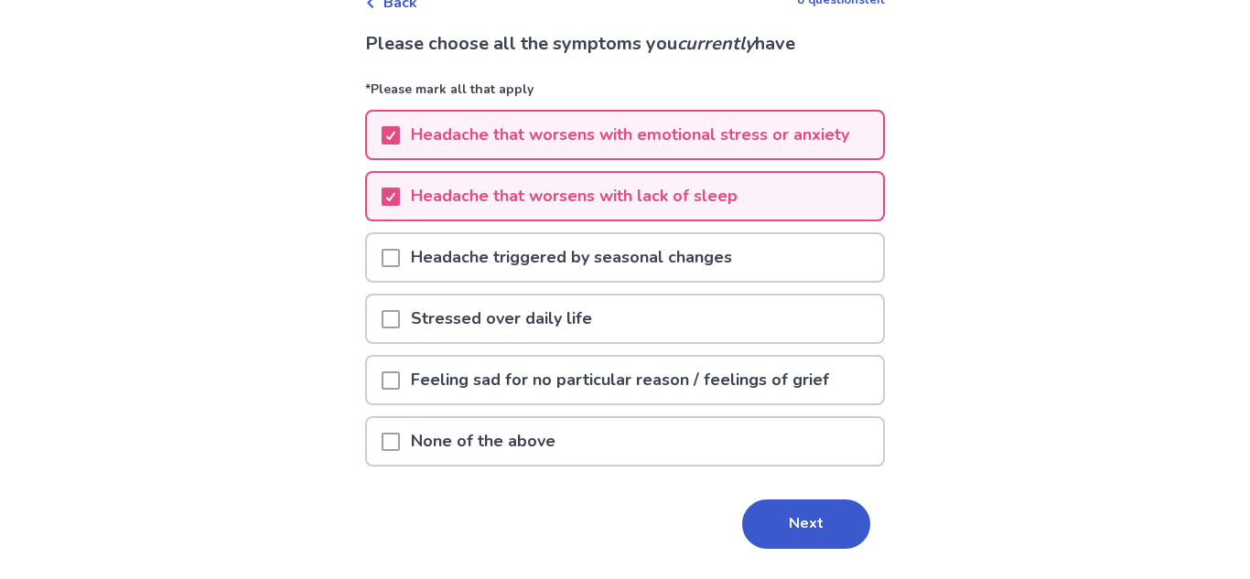
click at [765, 275] on div "Headache triggered by seasonal changes" at bounding box center [625, 257] width 516 height 47
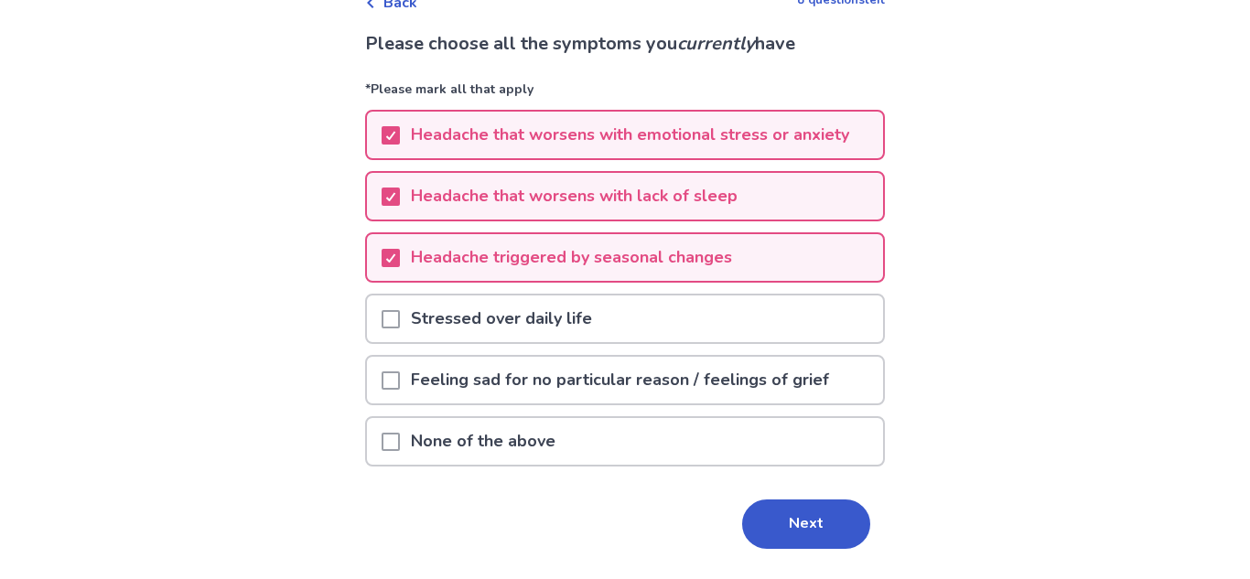
click at [791, 322] on div "Stressed over daily life" at bounding box center [625, 319] width 516 height 47
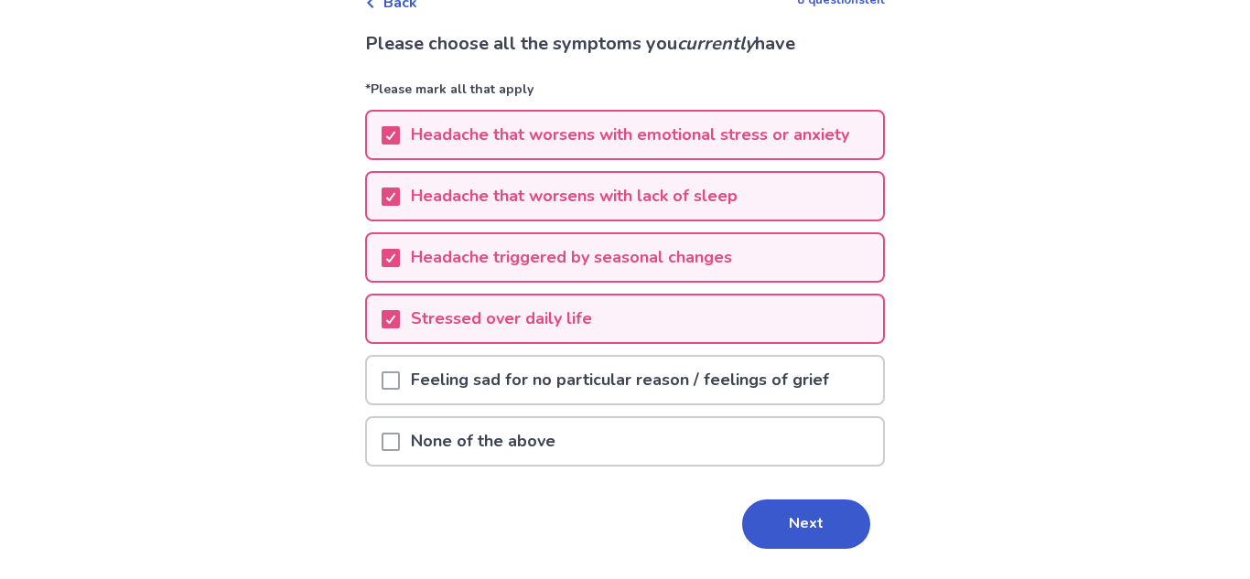
click at [818, 374] on p "Feeling sad for no particular reason / feelings of grief" at bounding box center [620, 380] width 440 height 47
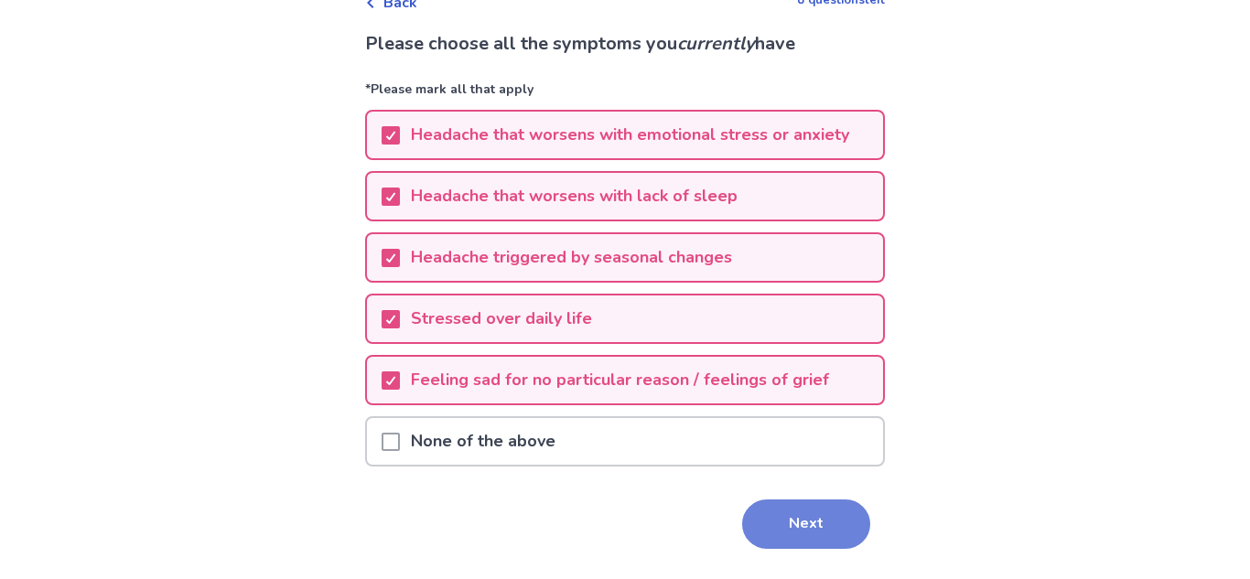
click at [809, 538] on button "Next" at bounding box center [806, 524] width 128 height 49
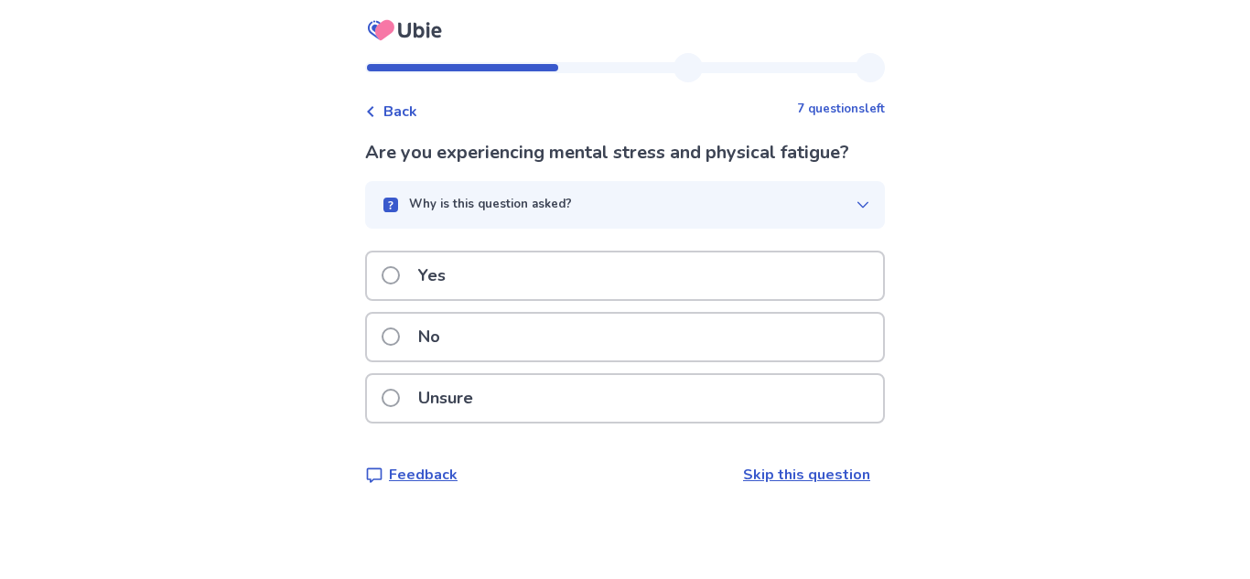
click at [644, 256] on div "Yes" at bounding box center [625, 276] width 516 height 47
click at [488, 280] on div "Yes" at bounding box center [625, 276] width 516 height 47
click at [523, 350] on div "No" at bounding box center [625, 337] width 516 height 47
click at [545, 393] on div "Unsure" at bounding box center [625, 398] width 516 height 47
click at [446, 297] on p "Yes" at bounding box center [431, 276] width 49 height 47
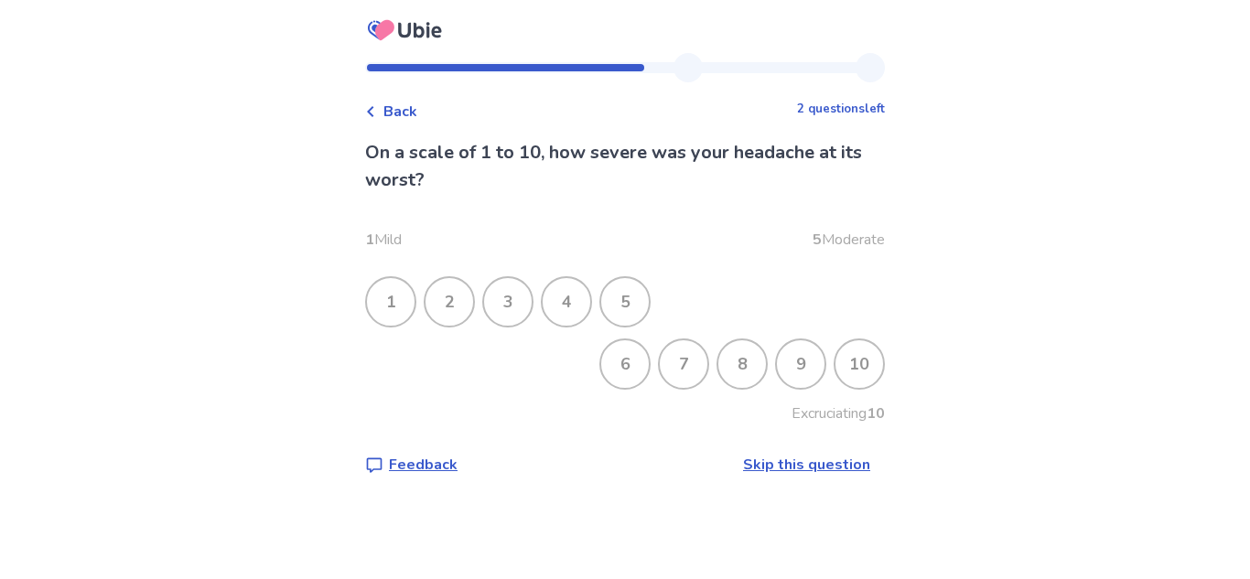
click at [686, 370] on div "7" at bounding box center [684, 364] width 48 height 48
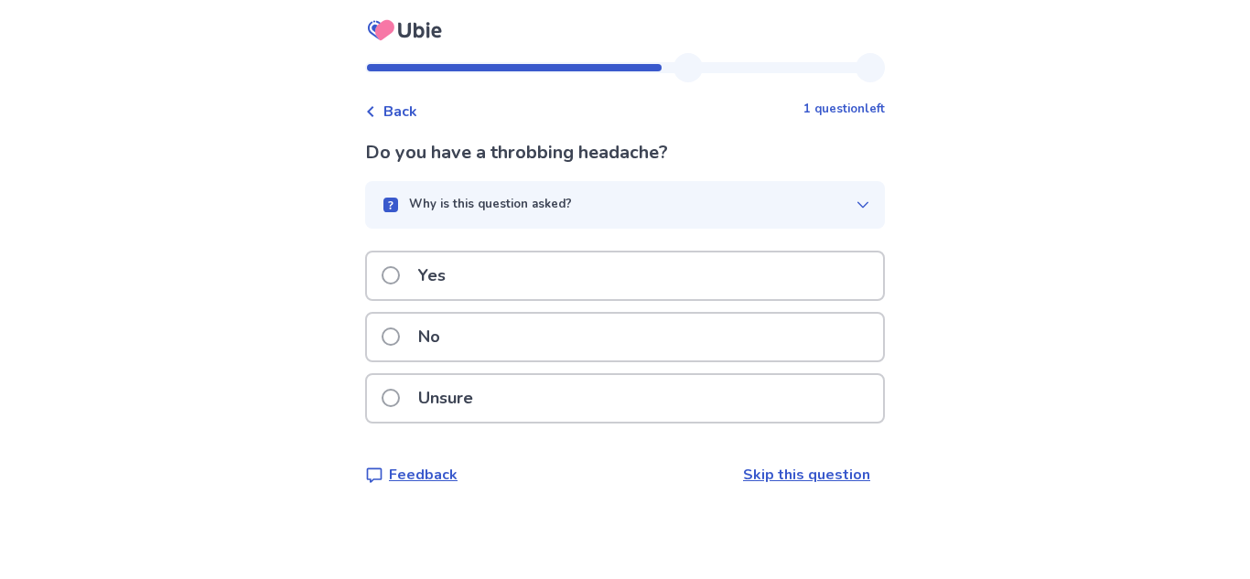
click at [501, 350] on div "No" at bounding box center [625, 337] width 516 height 47
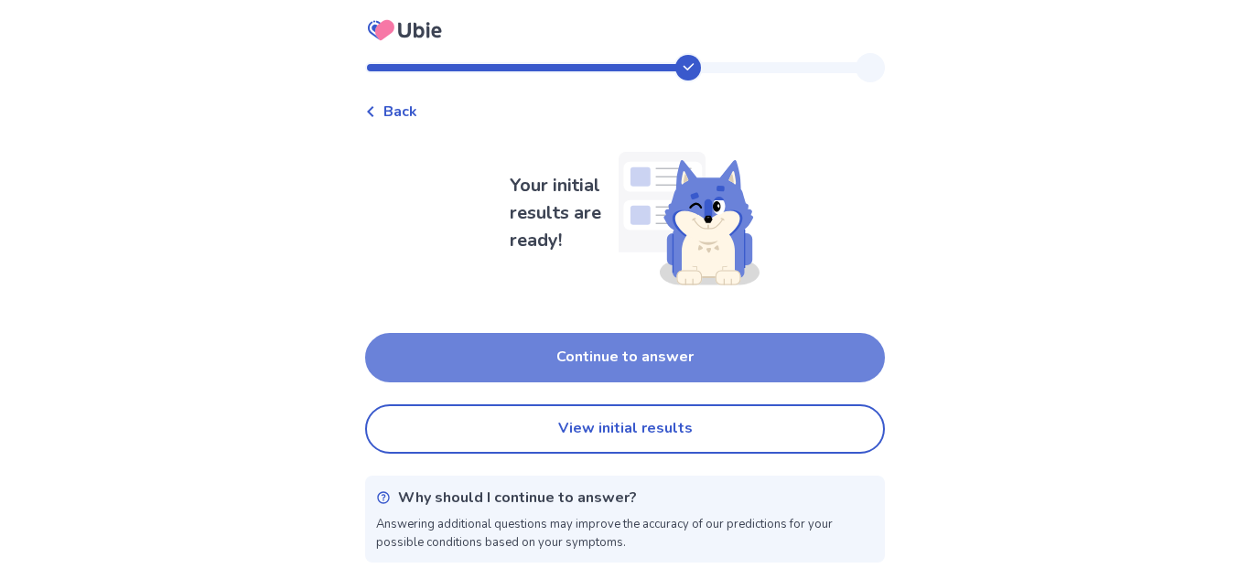
click at [551, 359] on button "Continue to answer" at bounding box center [625, 357] width 520 height 49
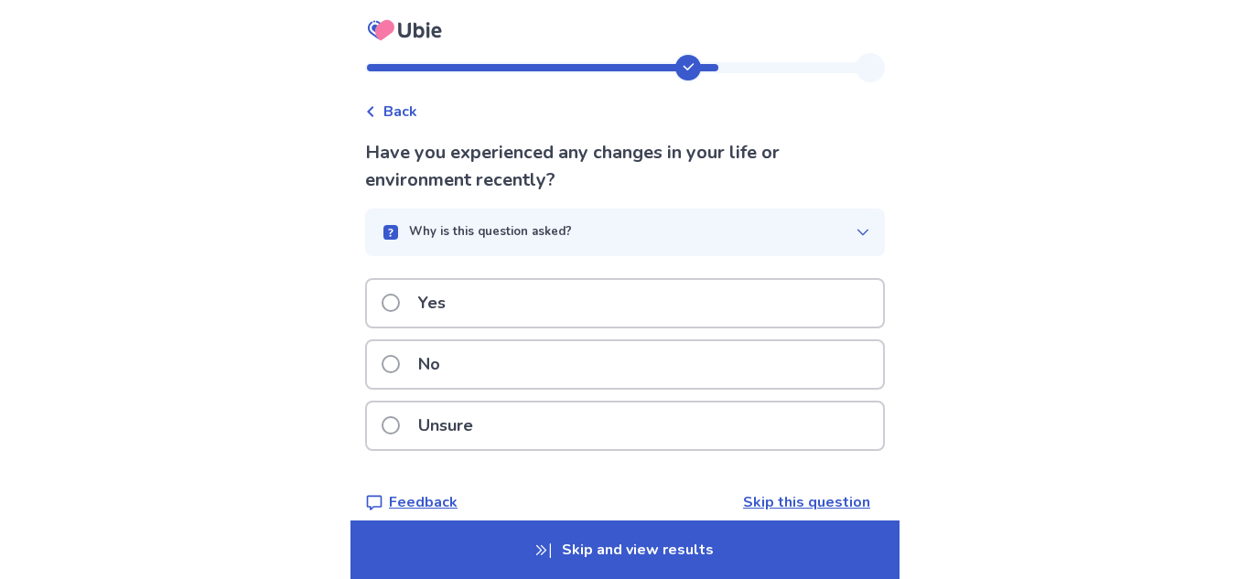
click at [397, 102] on span "Back" at bounding box center [400, 112] width 34 height 22
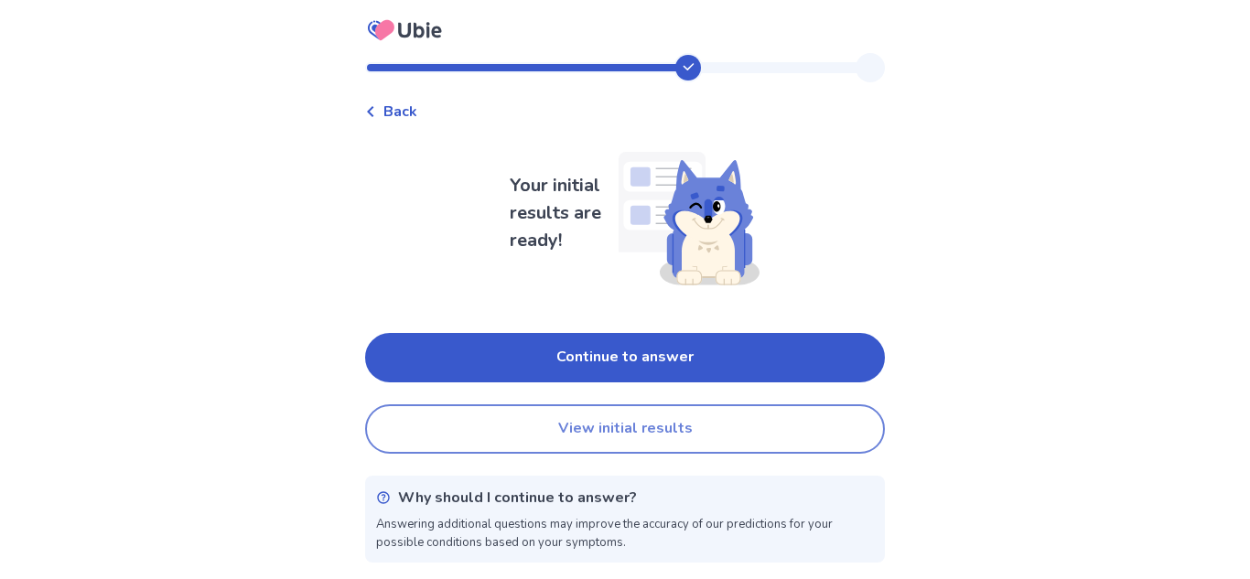
click at [577, 428] on button "View initial results" at bounding box center [625, 428] width 520 height 49
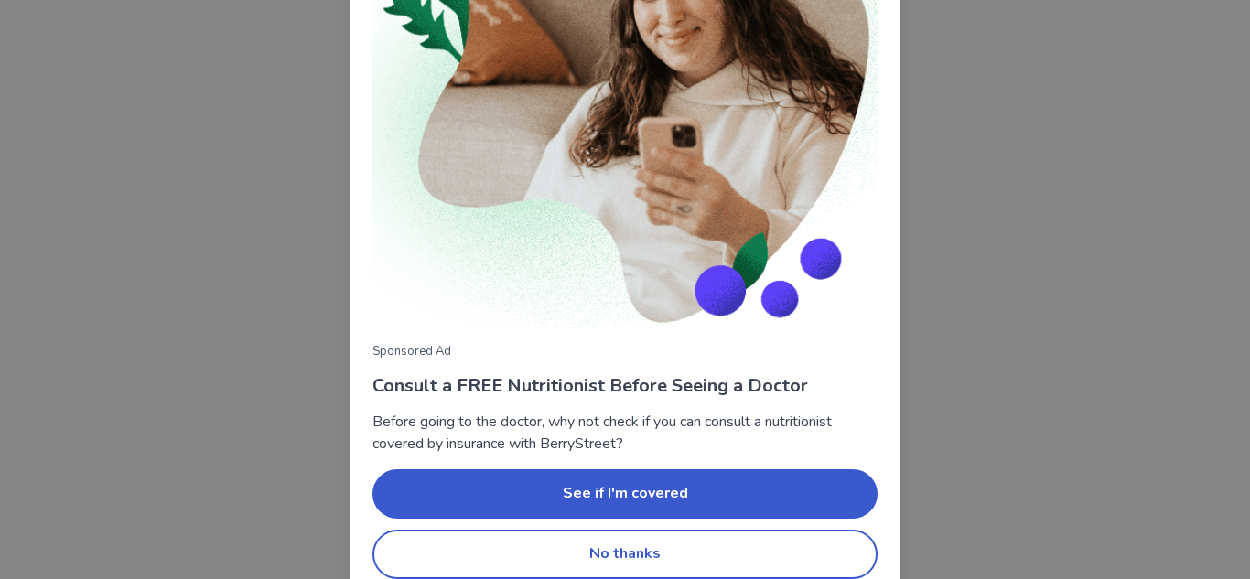
scroll to position [221, 0]
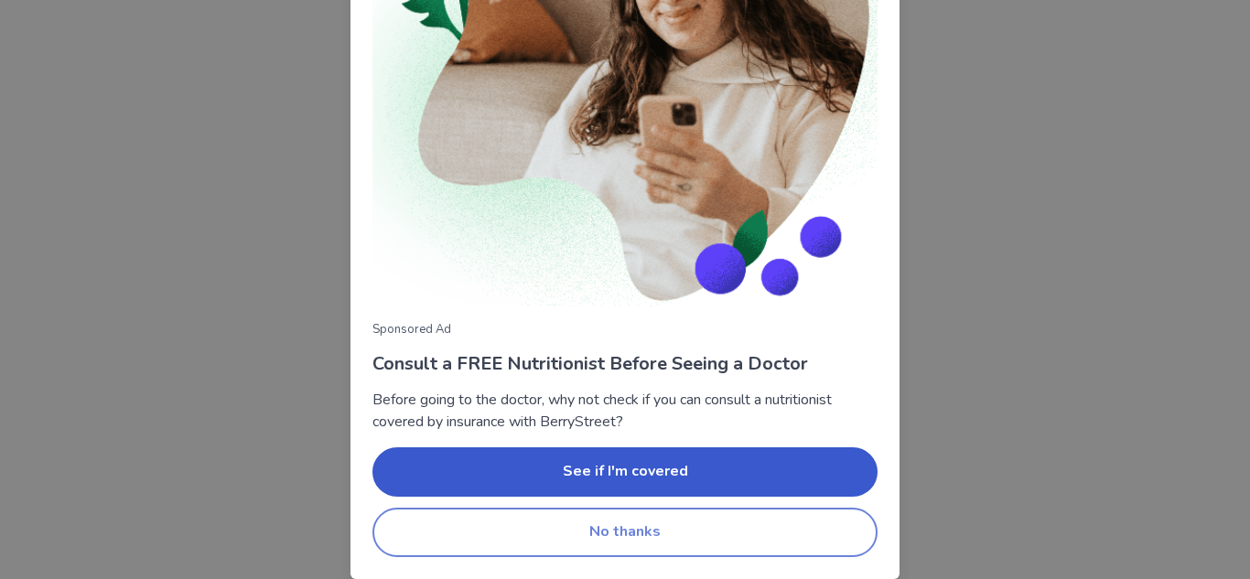
click at [644, 521] on button "No thanks" at bounding box center [624, 532] width 505 height 49
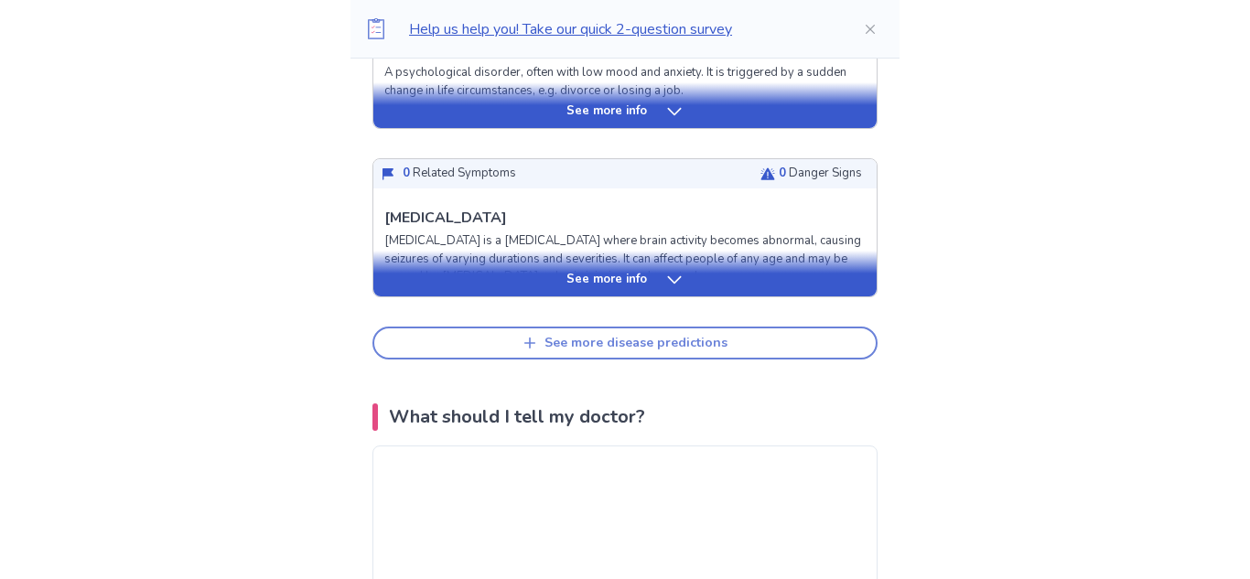
scroll to position [910, 0]
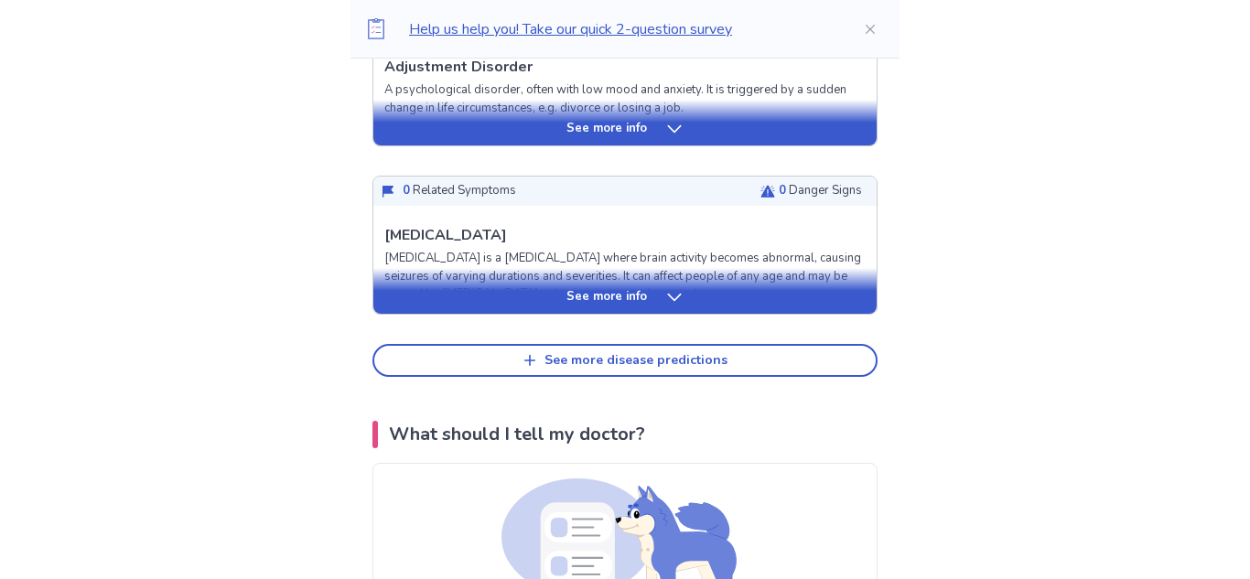
click at [736, 303] on div "See more info" at bounding box center [624, 297] width 503 height 18
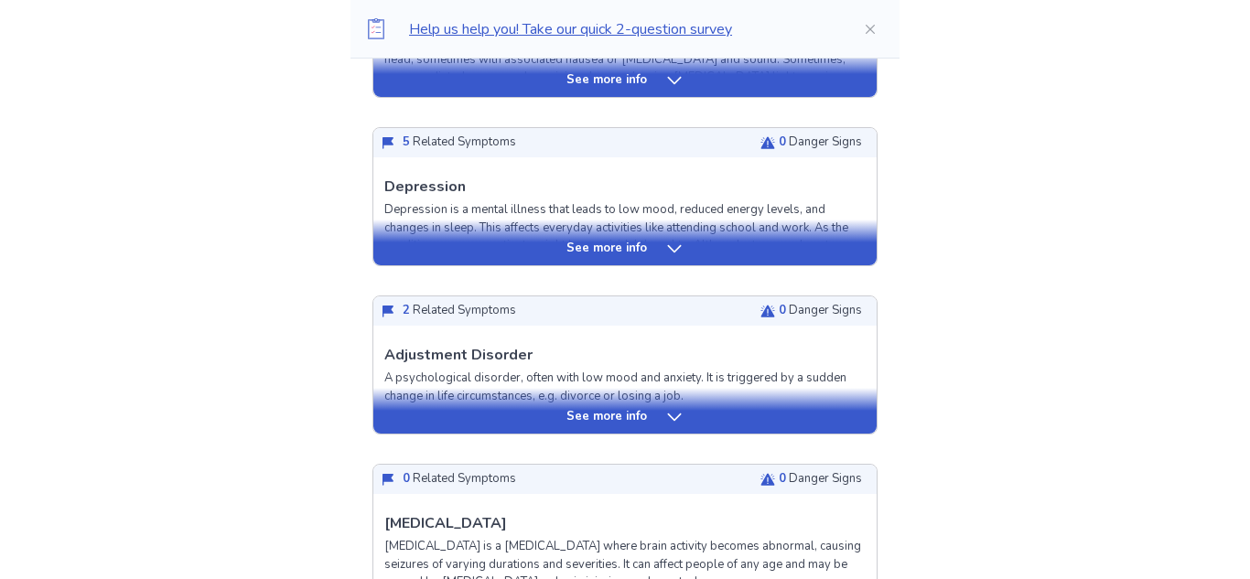
scroll to position [626, 0]
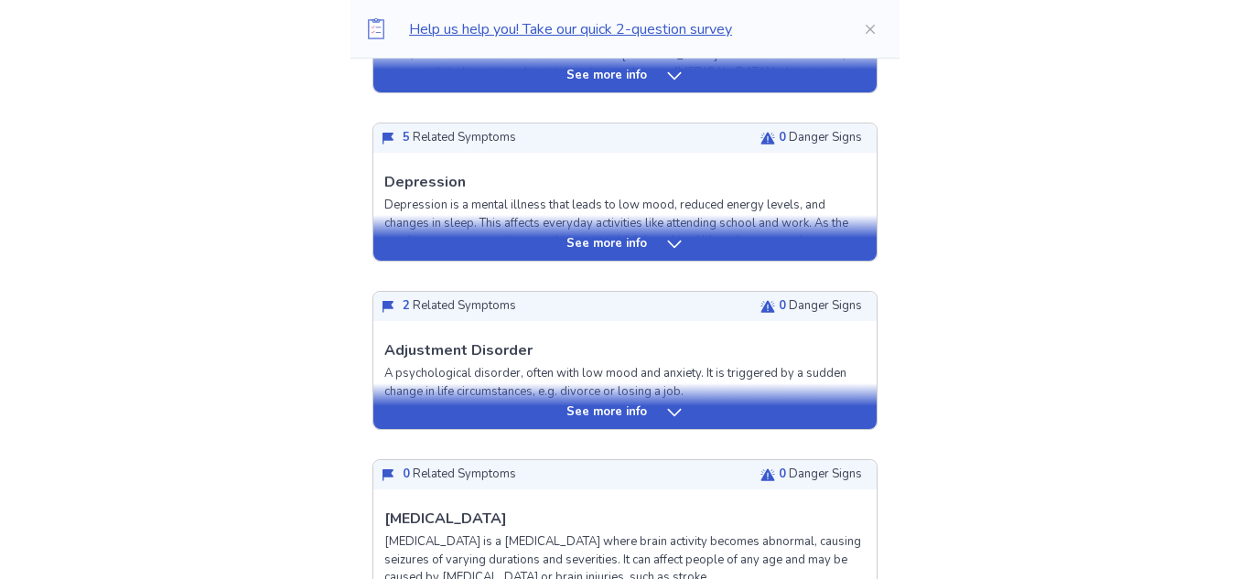
click at [698, 399] on div "See more info" at bounding box center [624, 406] width 503 height 46
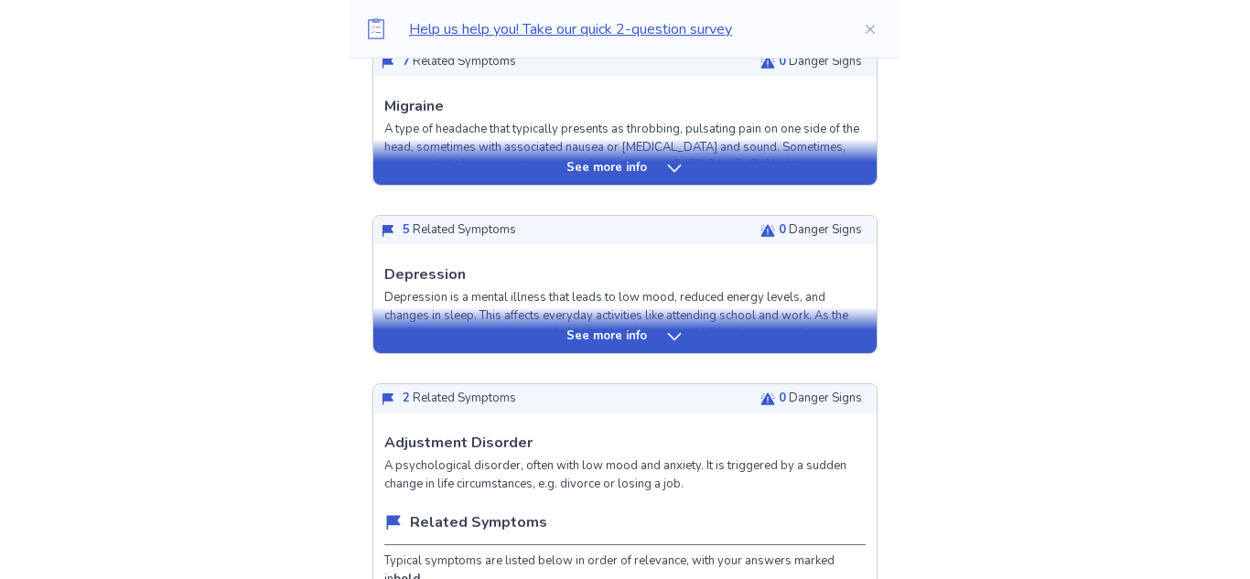
scroll to position [527, 0]
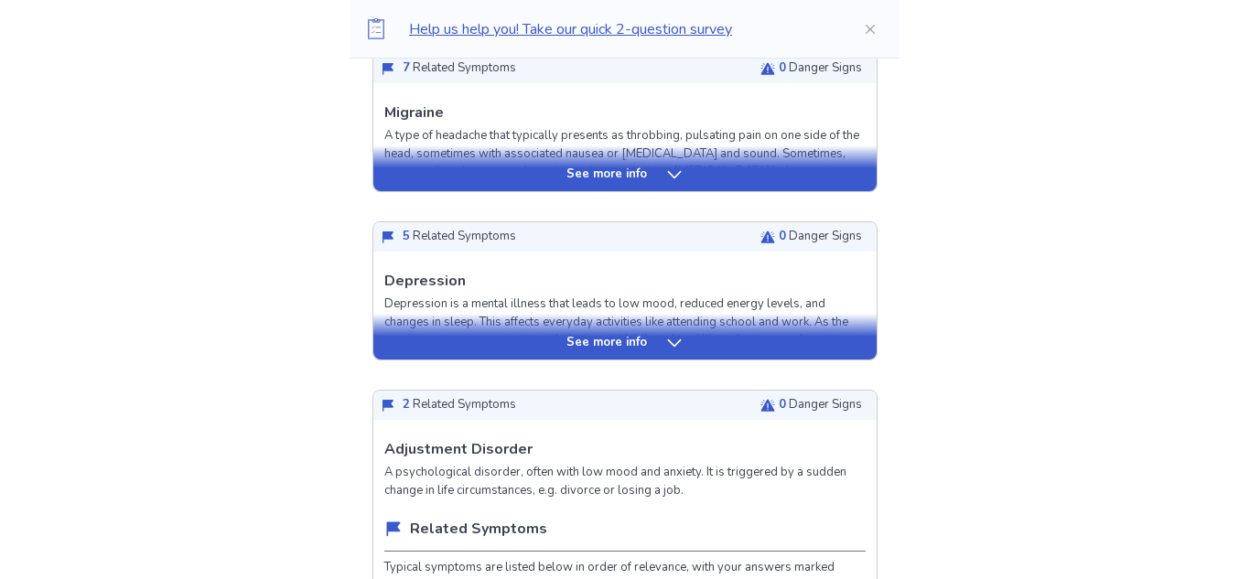
click at [671, 329] on div "See more info" at bounding box center [624, 337] width 503 height 46
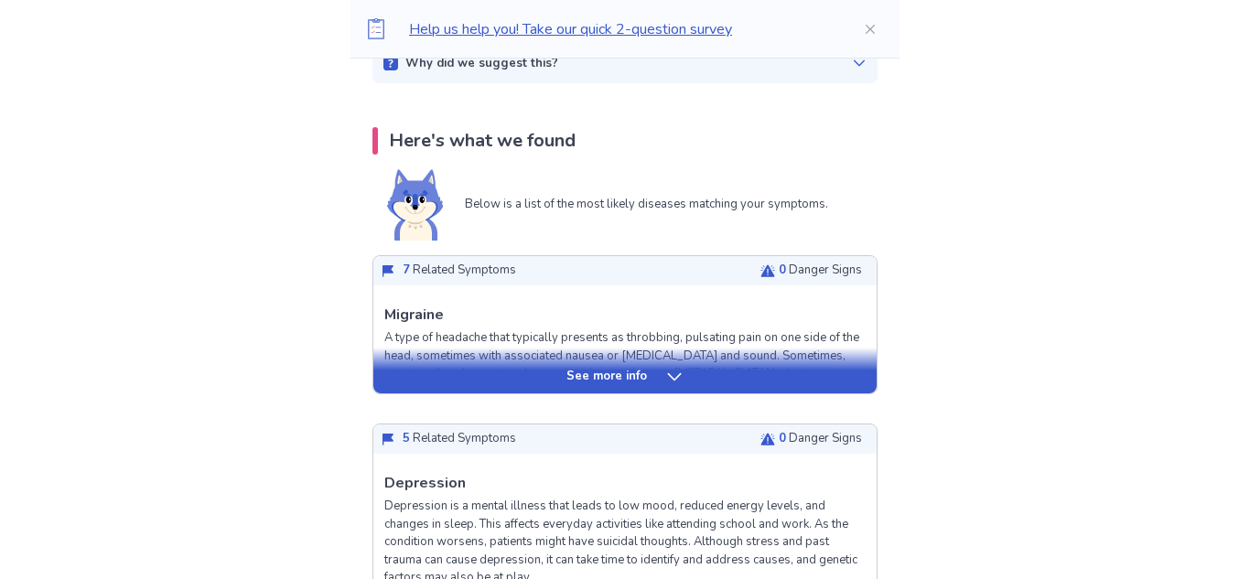
scroll to position [323, 0]
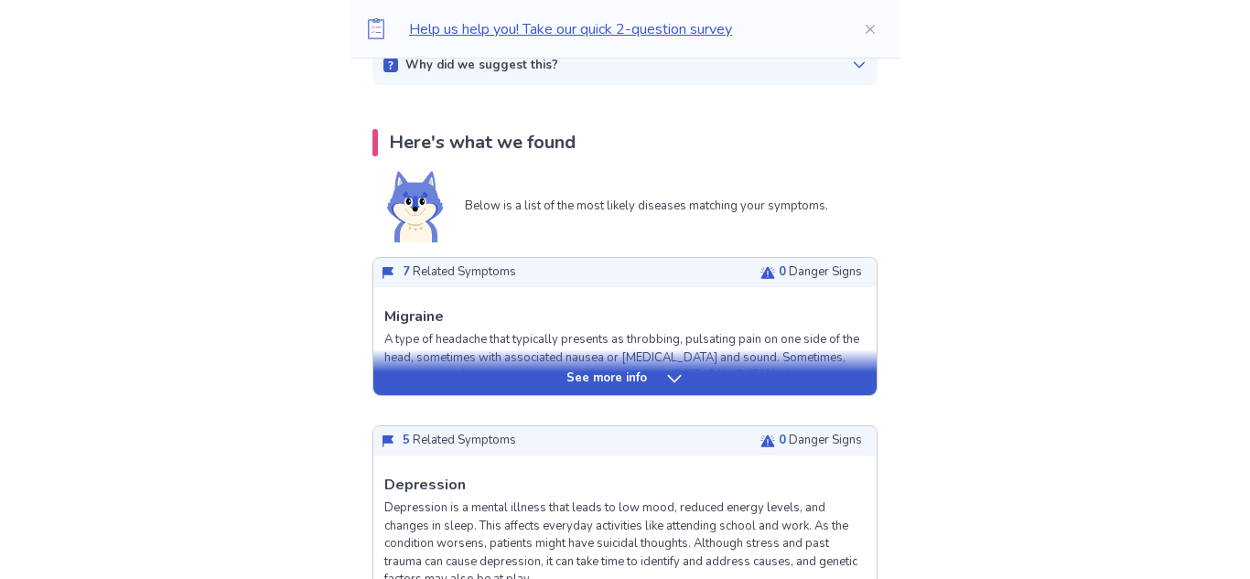
click at [586, 376] on p "See more info" at bounding box center [606, 379] width 81 height 18
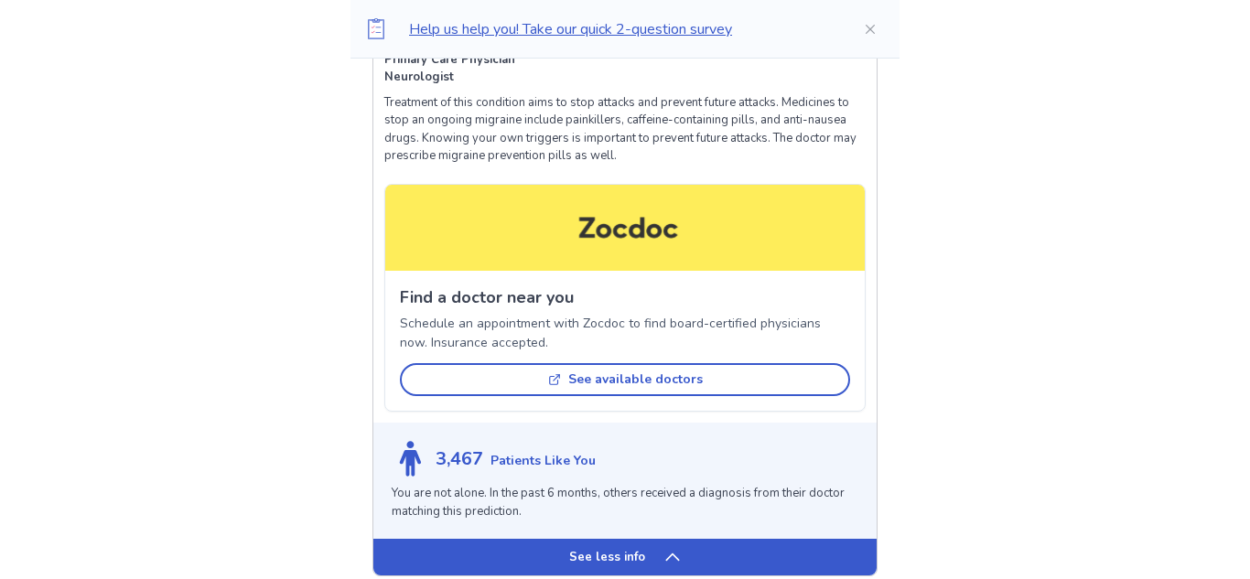
scroll to position [0, 0]
